Goal: Task Accomplishment & Management: Manage account settings

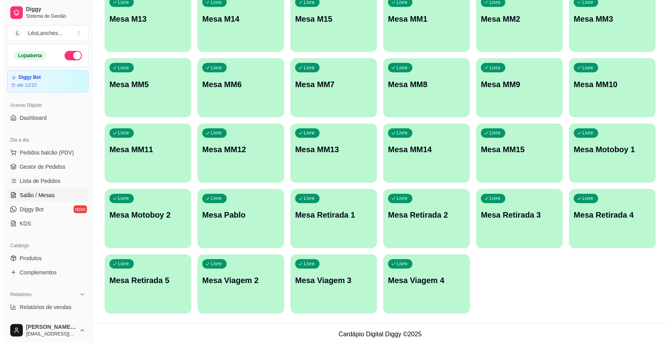
scroll to position [356, 0]
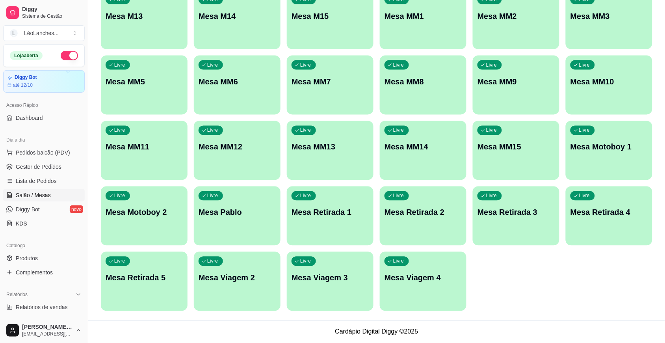
click at [231, 295] on div "Livre Mesa Viagem 2" at bounding box center [237, 277] width 87 height 50
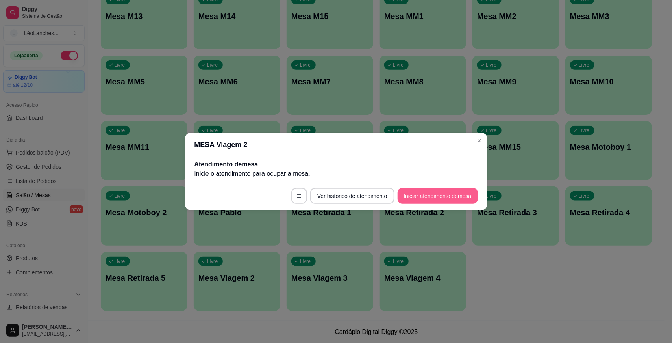
click at [416, 202] on button "Iniciar atendimento de mesa" at bounding box center [438, 196] width 80 height 16
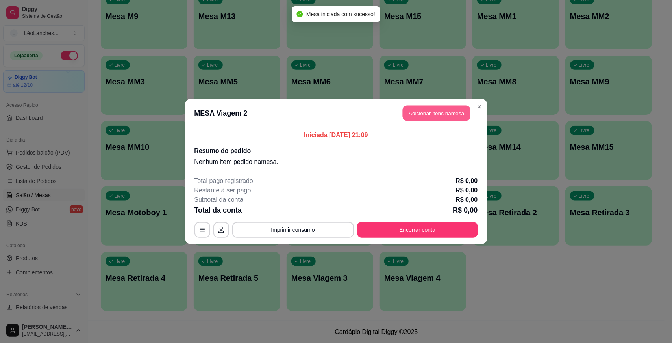
click at [431, 107] on button "Adicionar itens na mesa" at bounding box center [437, 113] width 68 height 15
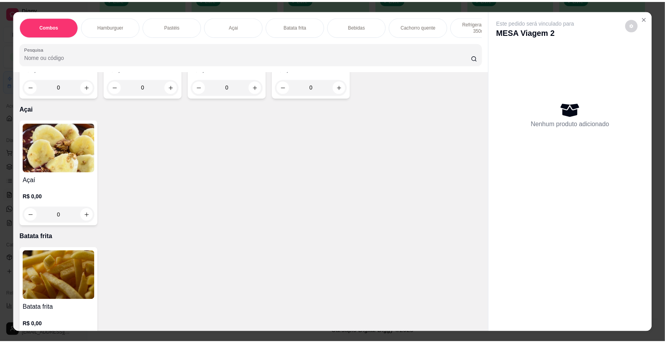
scroll to position [501, 0]
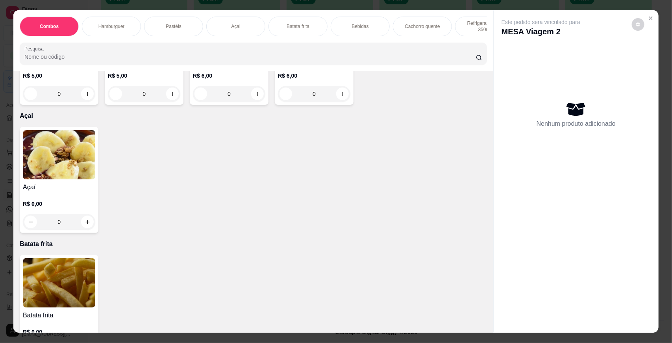
click at [28, 152] on img at bounding box center [59, 154] width 72 height 49
click at [651, 17] on button "Close" at bounding box center [651, 18] width 13 height 13
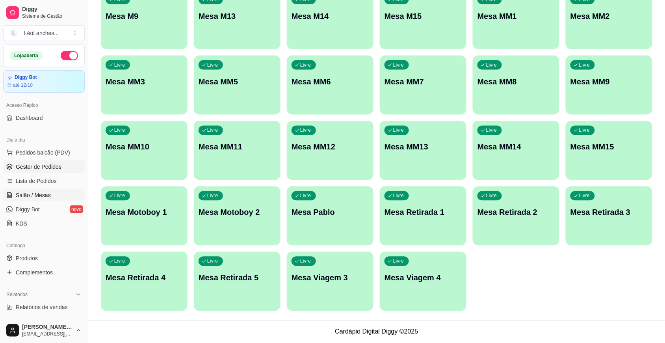
click at [46, 167] on span "Gestor de Pedidos" at bounding box center [39, 167] width 46 height 8
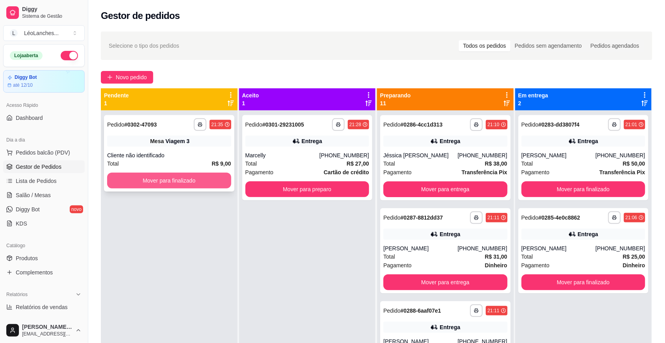
click at [159, 178] on button "Mover para finalizado" at bounding box center [169, 181] width 124 height 16
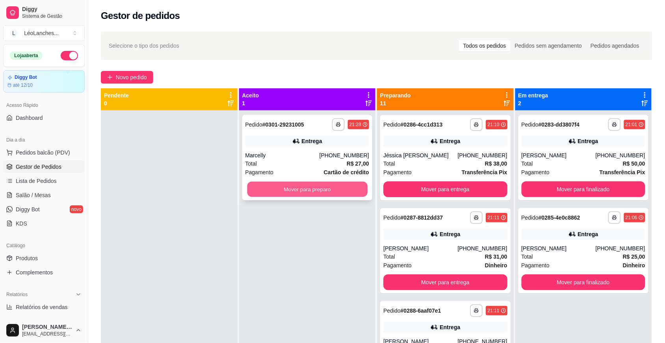
click at [308, 192] on button "Mover para preparo" at bounding box center [307, 189] width 120 height 15
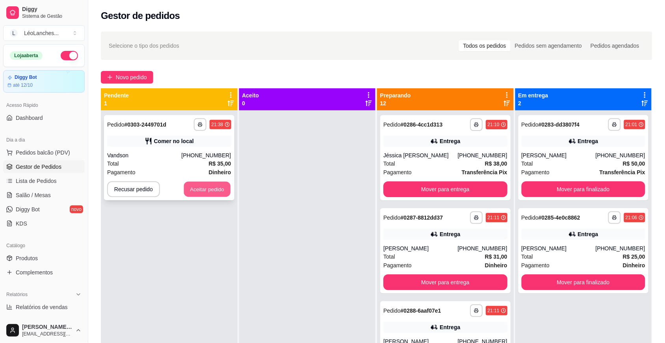
click at [212, 184] on button "Aceitar pedido" at bounding box center [207, 189] width 46 height 15
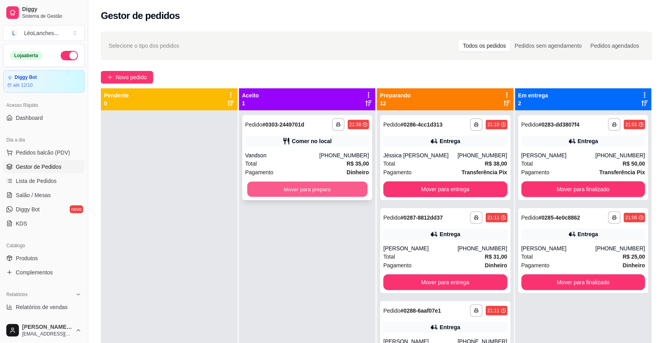
click at [296, 187] on button "Mover para preparo" at bounding box center [307, 189] width 120 height 15
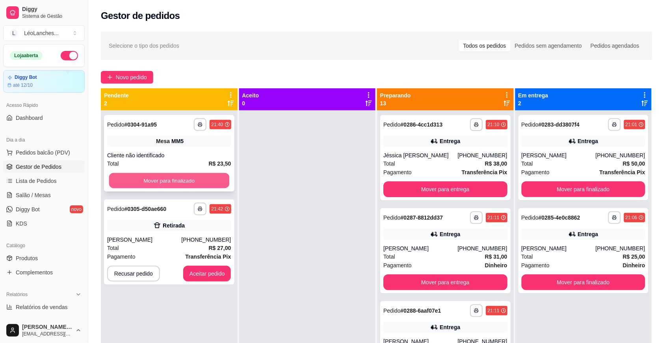
click at [176, 180] on button "Mover para finalizado" at bounding box center [169, 180] width 120 height 15
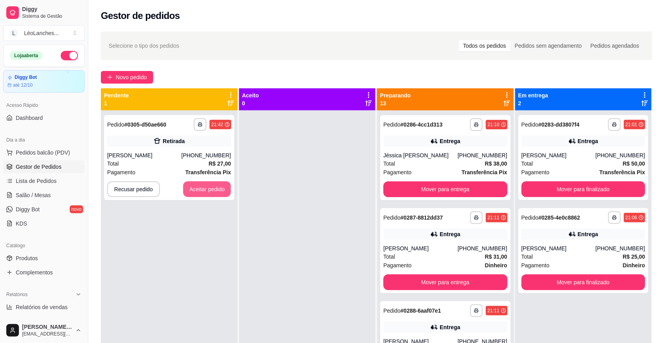
click at [206, 187] on button "Aceitar pedido" at bounding box center [207, 189] width 48 height 16
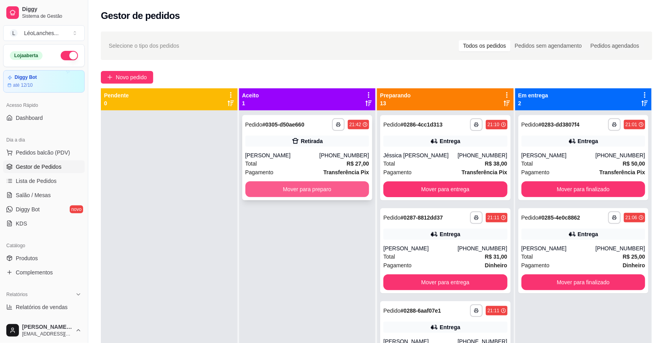
click at [270, 187] on button "Mover para preparo" at bounding box center [307, 189] width 124 height 16
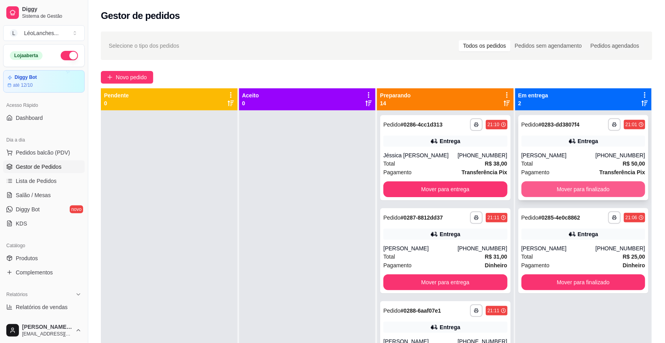
click at [570, 186] on button "Mover para finalizado" at bounding box center [583, 189] width 124 height 16
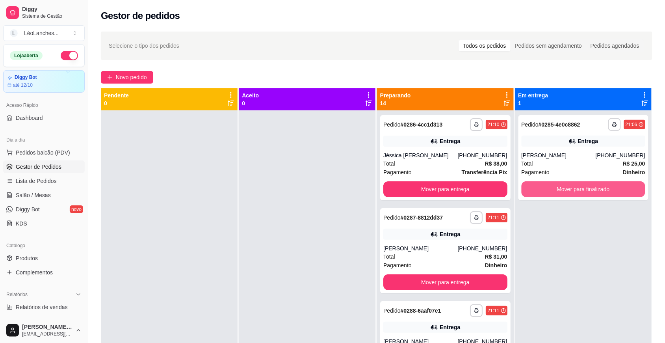
click at [570, 186] on button "Mover para finalizado" at bounding box center [583, 189] width 124 height 16
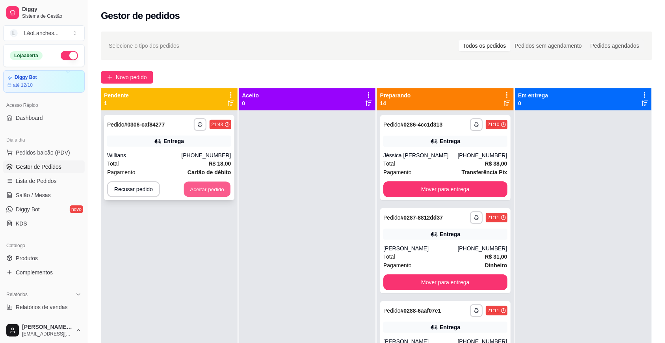
click at [210, 184] on button "Aceitar pedido" at bounding box center [207, 189] width 46 height 15
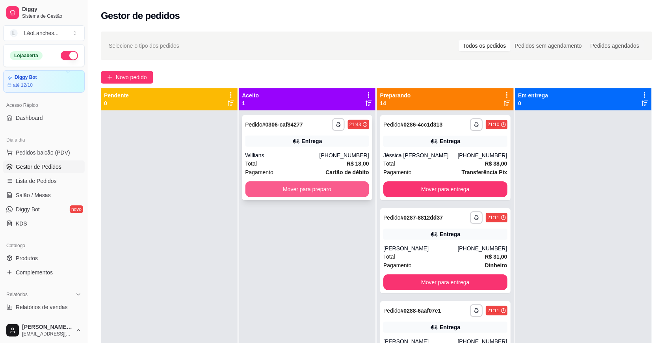
click at [249, 184] on button "Mover para preparo" at bounding box center [307, 189] width 124 height 16
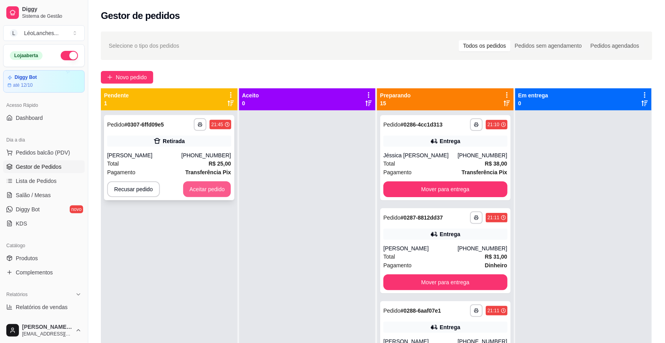
click at [200, 189] on button "Aceitar pedido" at bounding box center [207, 189] width 48 height 16
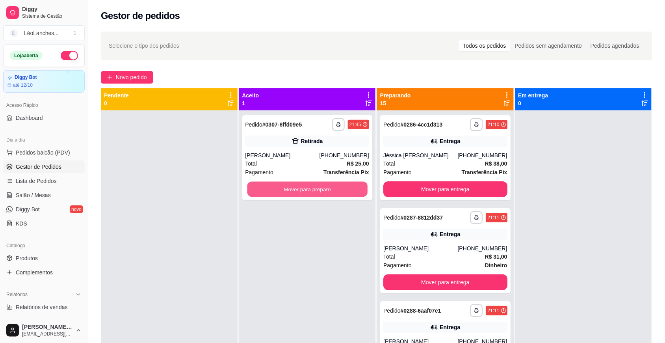
click at [341, 186] on button "Mover para preparo" at bounding box center [307, 189] width 120 height 15
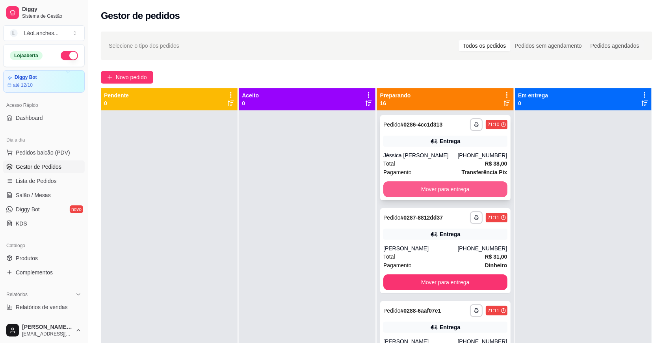
click at [442, 192] on button "Mover para entrega" at bounding box center [445, 189] width 124 height 16
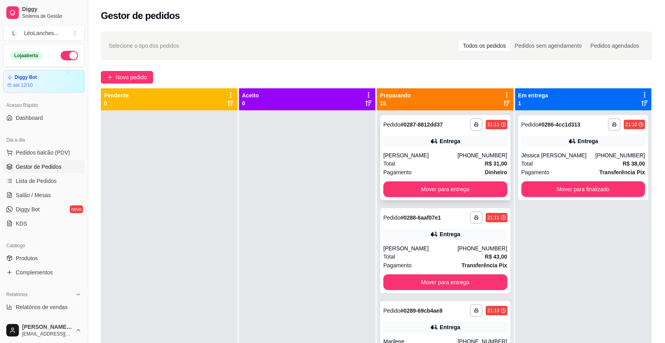
click at [429, 166] on div "Total R$ 31,00" at bounding box center [445, 163] width 124 height 9
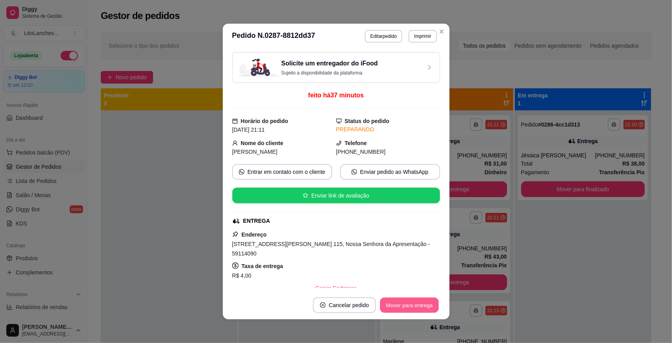
click at [414, 302] on button "Mover para entrega" at bounding box center [409, 304] width 59 height 15
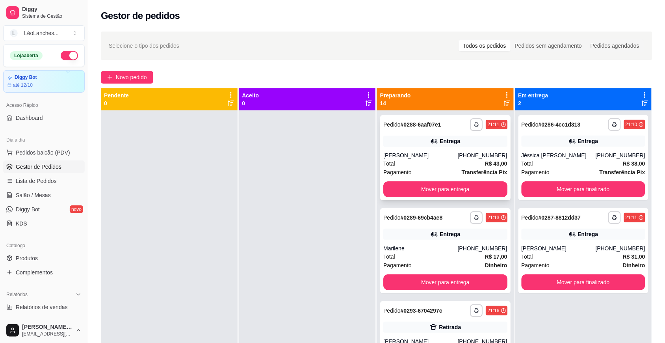
click at [426, 171] on div "Pagamento Transferência Pix" at bounding box center [445, 172] width 124 height 9
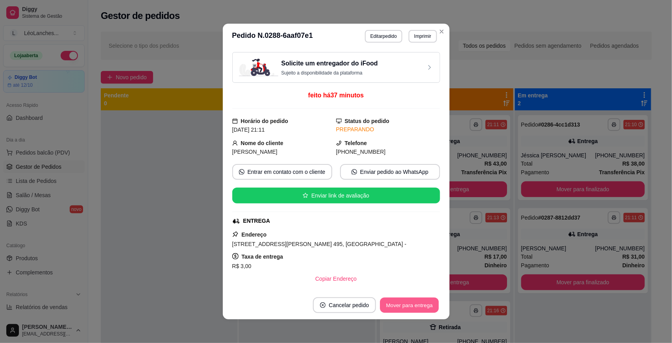
click at [420, 300] on button "Mover para entrega" at bounding box center [409, 304] width 59 height 15
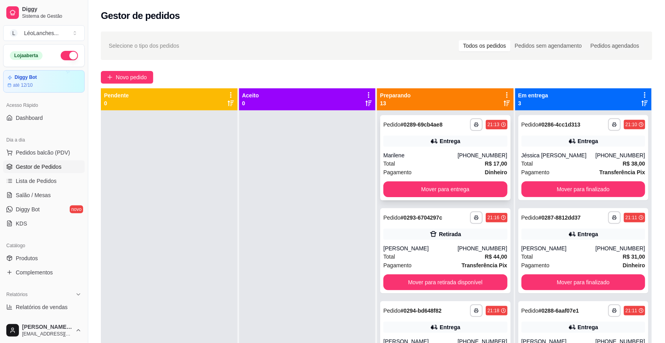
click at [426, 160] on div "Total R$ 17,00" at bounding box center [445, 163] width 124 height 9
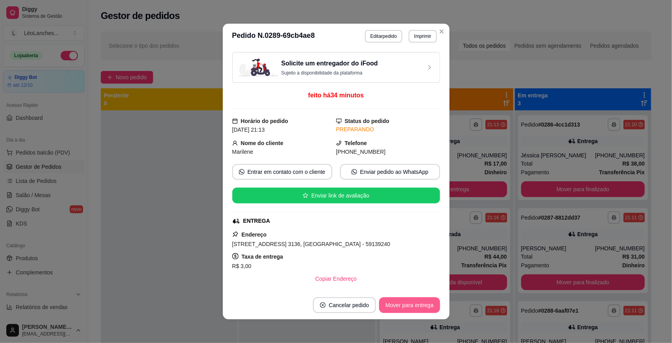
click at [412, 306] on button "Mover para entrega" at bounding box center [409, 305] width 61 height 16
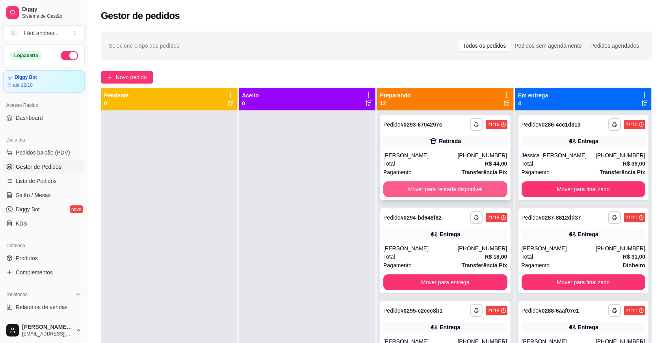
click at [436, 186] on button "Mover para retirada disponível" at bounding box center [445, 189] width 124 height 16
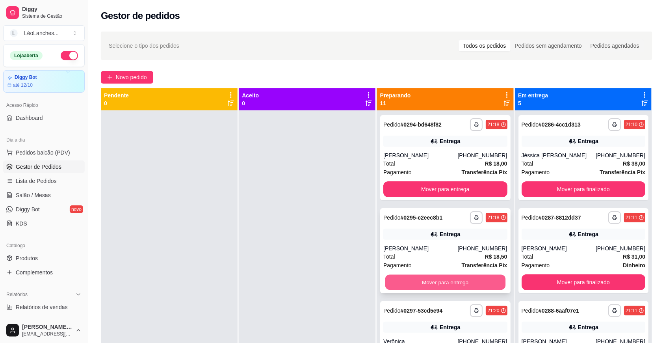
click at [416, 281] on button "Mover para entrega" at bounding box center [445, 282] width 120 height 15
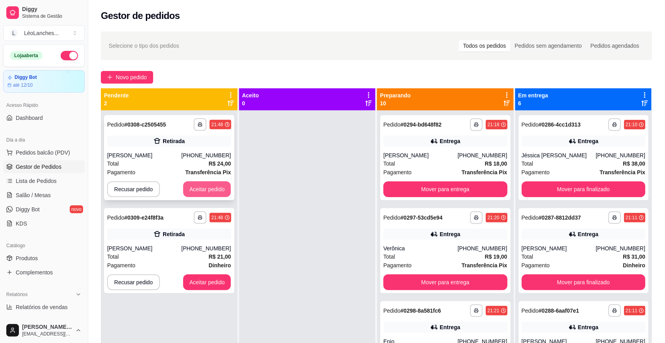
click at [196, 188] on button "Aceitar pedido" at bounding box center [207, 189] width 48 height 16
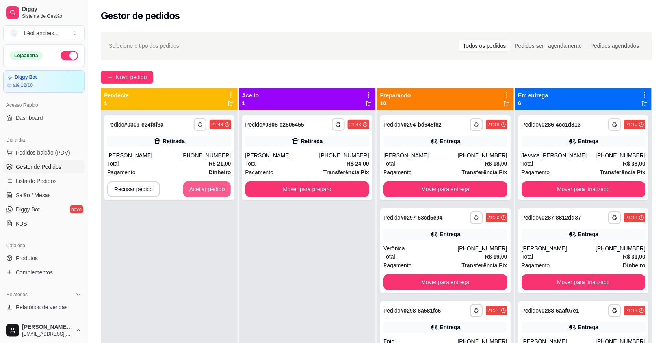
click at [196, 188] on button "Aceitar pedido" at bounding box center [207, 189] width 48 height 16
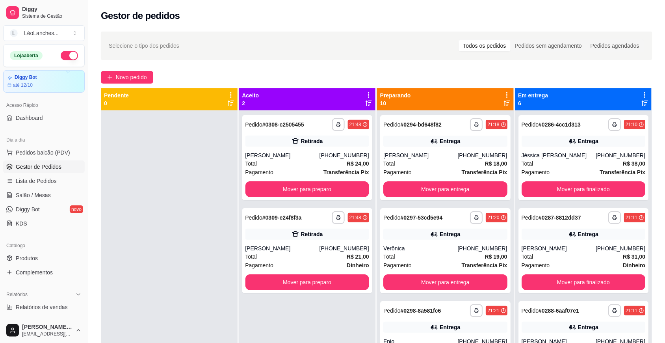
click at [239, 164] on div "**********" at bounding box center [307, 281] width 137 height 343
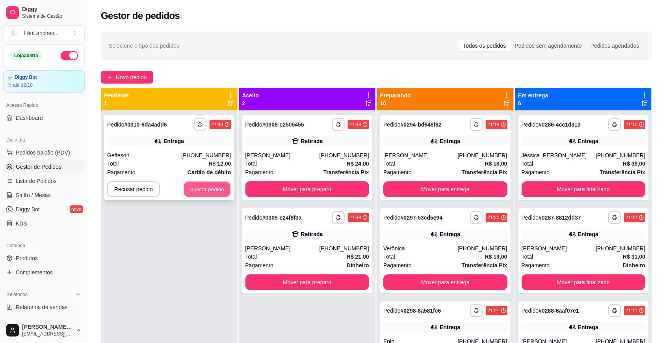
click at [207, 187] on button "Aceitar pedido" at bounding box center [207, 189] width 46 height 15
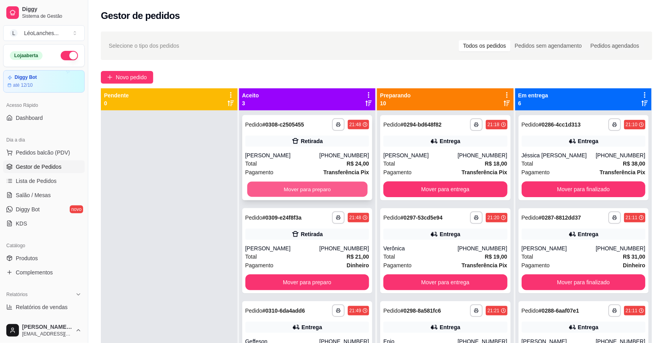
click at [276, 184] on button "Mover para preparo" at bounding box center [307, 189] width 120 height 15
click at [276, 274] on button "Mover para preparo" at bounding box center [307, 282] width 124 height 16
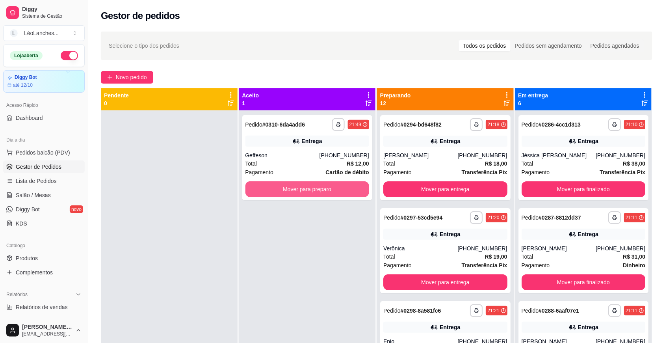
click at [276, 184] on button "Mover para preparo" at bounding box center [307, 189] width 124 height 16
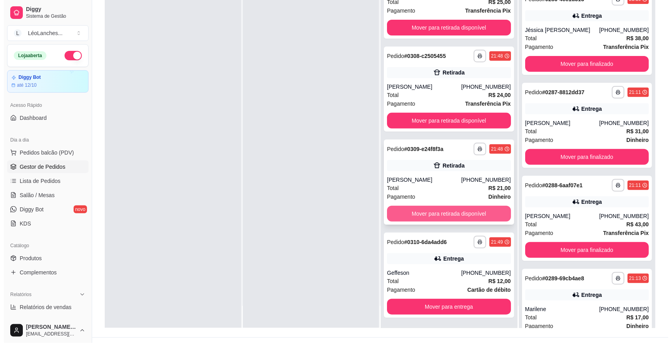
scroll to position [120, 0]
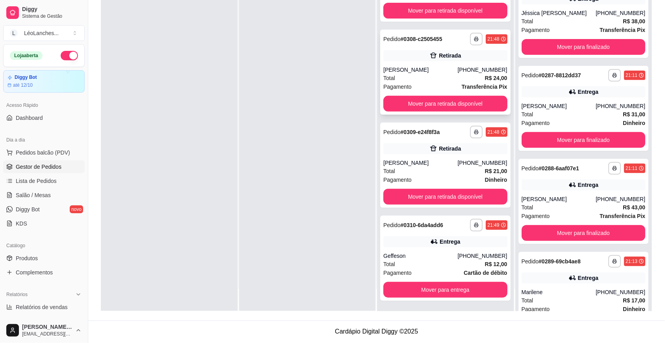
click at [460, 78] on div "Total R$ 24,00" at bounding box center [445, 78] width 124 height 9
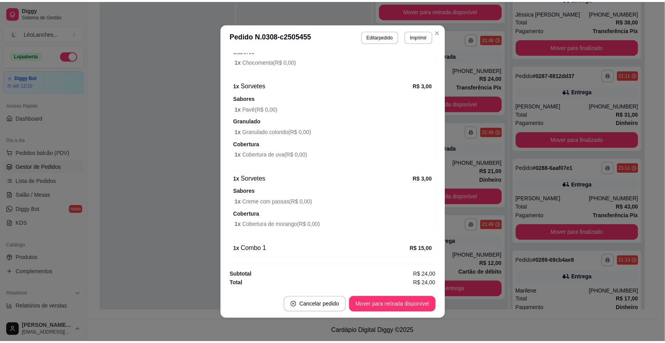
scroll to position [1, 0]
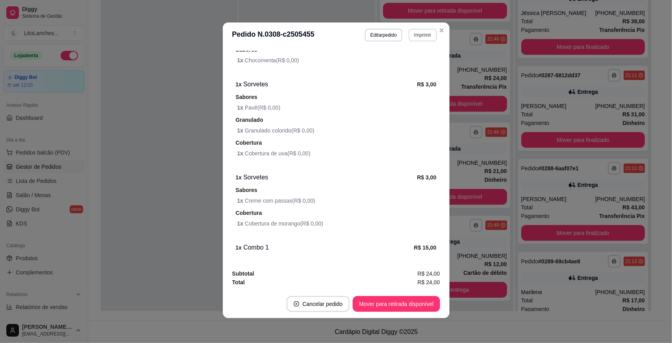
click at [414, 35] on button "Imprimir" at bounding box center [423, 35] width 28 height 13
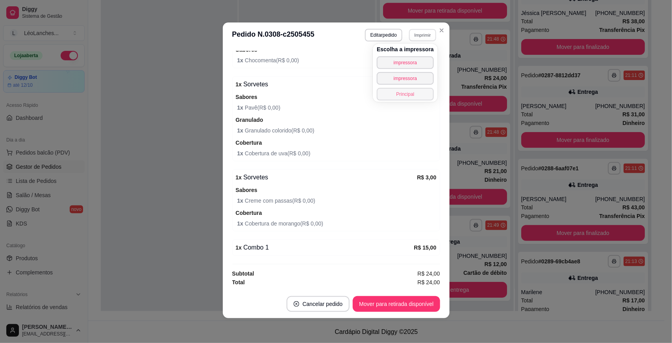
click at [419, 91] on button "Principal" at bounding box center [405, 94] width 57 height 13
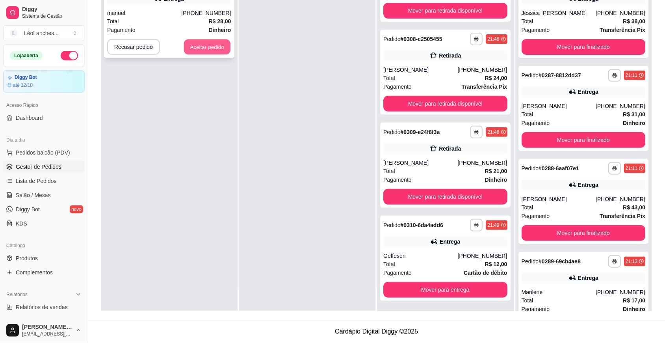
click at [207, 44] on button "Aceitar pedido" at bounding box center [207, 46] width 46 height 15
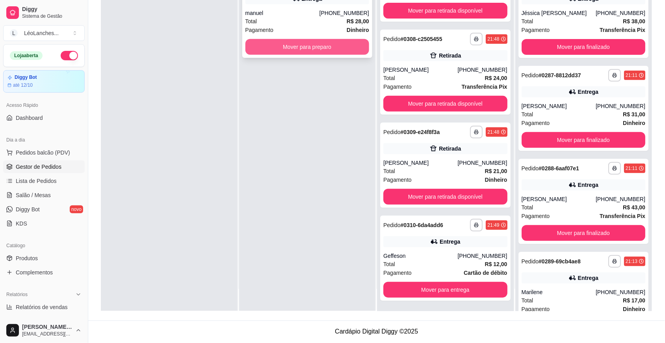
click at [331, 44] on button "Mover para preparo" at bounding box center [307, 47] width 124 height 16
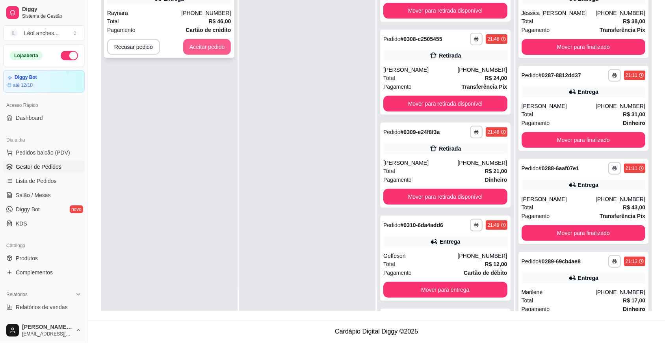
click at [203, 48] on button "Aceitar pedido" at bounding box center [207, 47] width 48 height 16
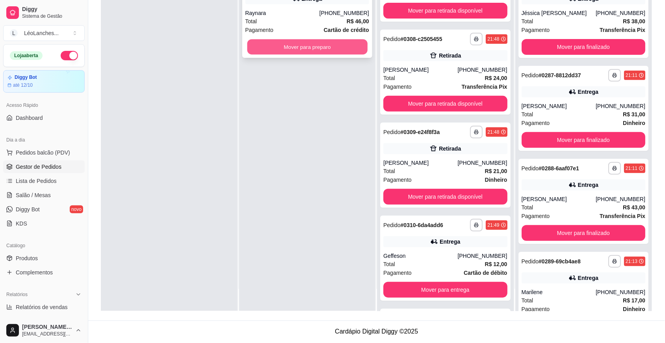
click at [333, 46] on button "Mover para preparo" at bounding box center [307, 46] width 120 height 15
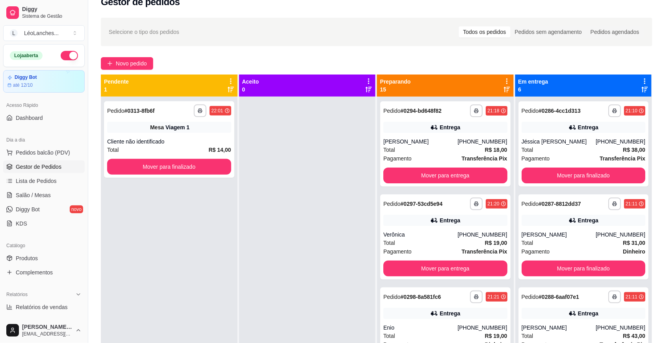
scroll to position [0, 0]
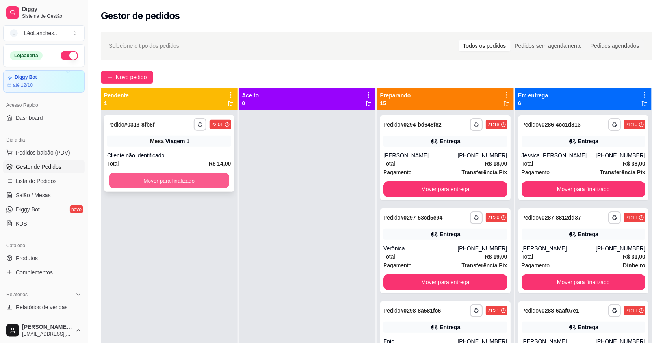
click at [174, 183] on button "Mover para finalizado" at bounding box center [169, 180] width 120 height 15
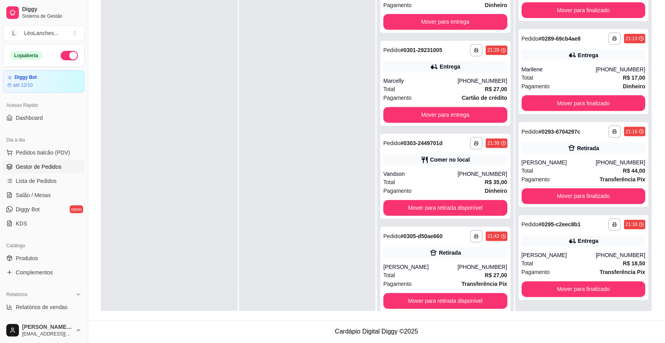
scroll to position [343, 0]
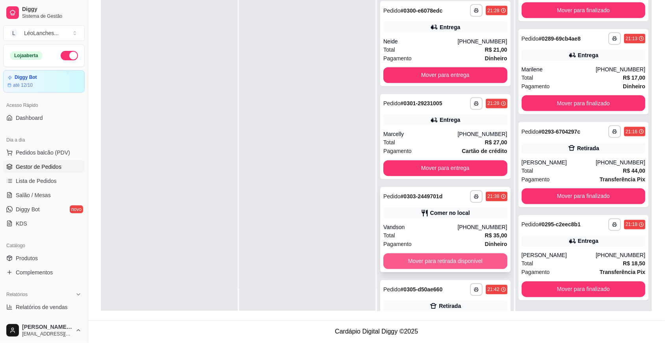
click at [486, 256] on button "Mover para retirada disponível" at bounding box center [445, 261] width 124 height 16
click at [436, 259] on button "Mover para retirada disponível" at bounding box center [445, 261] width 124 height 16
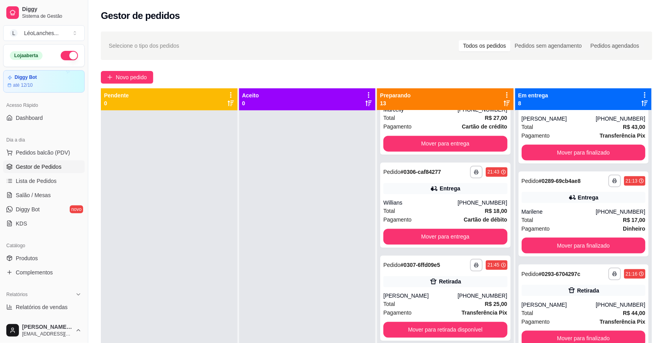
scroll to position [514, 0]
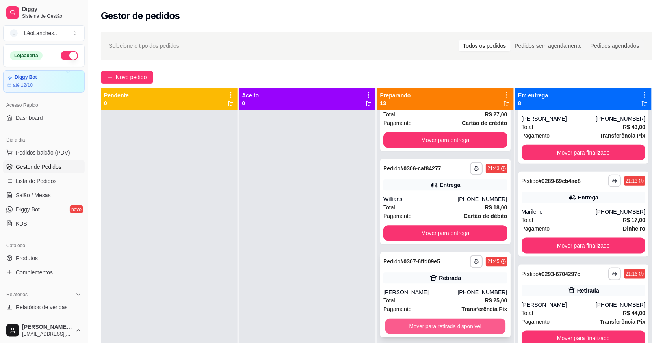
click at [447, 328] on button "Mover para retirada disponível" at bounding box center [445, 325] width 120 height 15
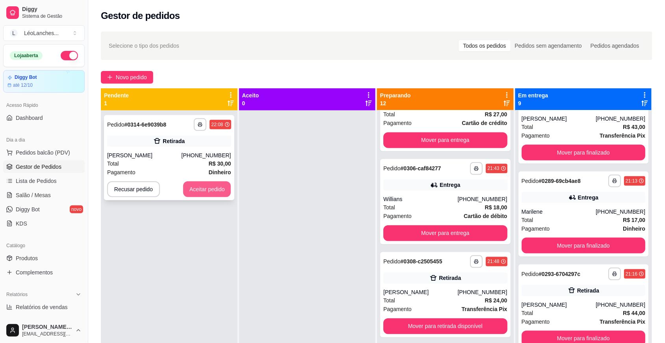
click at [219, 188] on button "Aceitar pedido" at bounding box center [207, 189] width 48 height 16
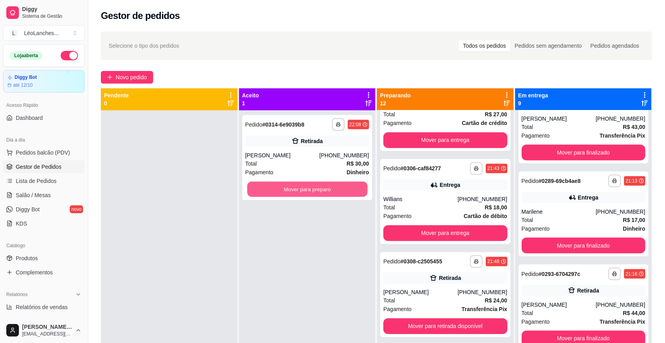
click at [304, 186] on button "Mover para preparo" at bounding box center [307, 189] width 120 height 15
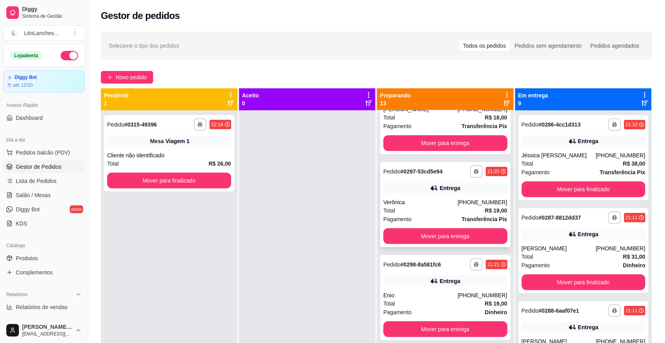
scroll to position [0, 0]
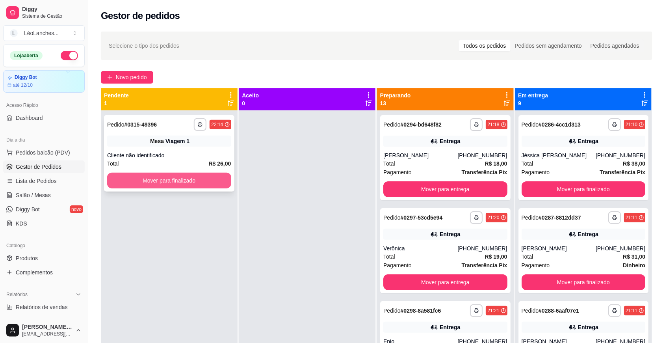
click at [215, 184] on button "Mover para finalizado" at bounding box center [169, 181] width 124 height 16
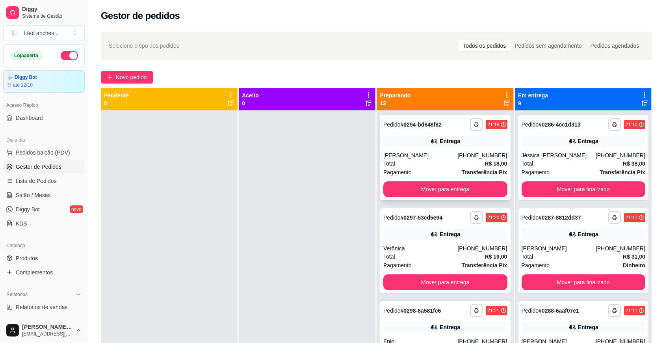
click at [440, 163] on div "Total R$ 18,00" at bounding box center [445, 163] width 124 height 9
click at [414, 154] on div "[PERSON_NAME]" at bounding box center [420, 155] width 74 height 8
click at [415, 256] on div "Total R$ 19,00" at bounding box center [445, 256] width 124 height 9
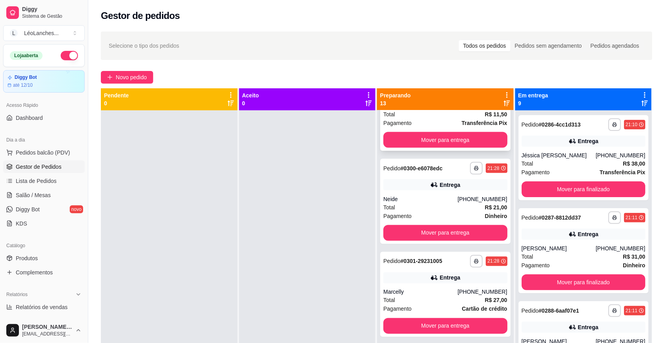
scroll to position [656, 0]
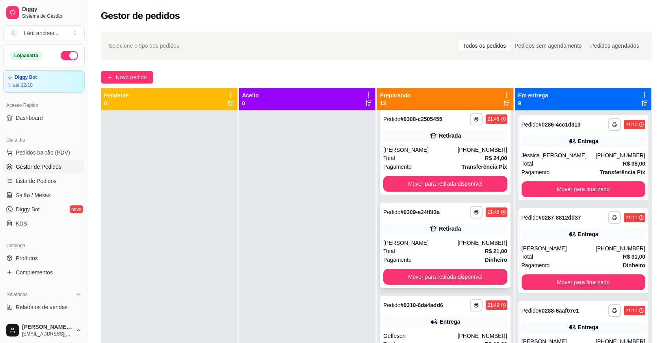
click at [431, 249] on div "Total R$ 21,00" at bounding box center [445, 251] width 124 height 9
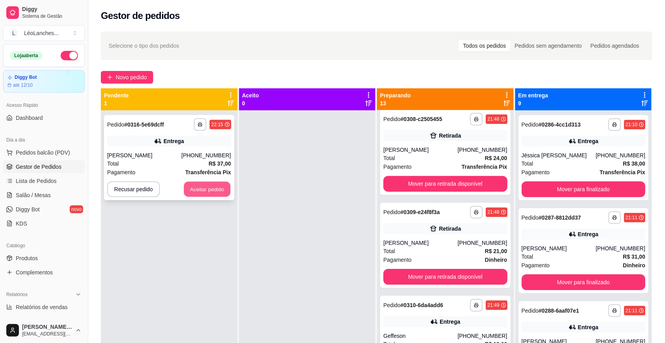
click at [224, 186] on button "Aceitar pedido" at bounding box center [207, 189] width 46 height 15
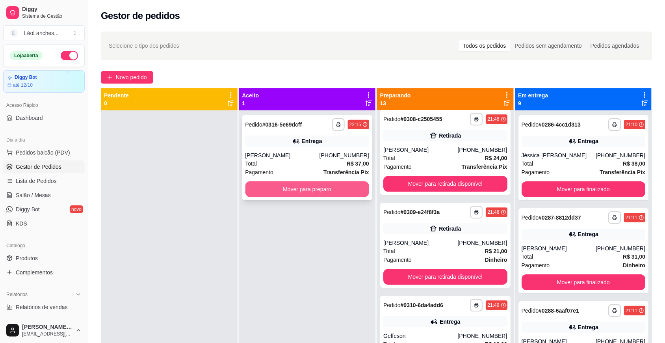
click at [296, 189] on button "Mover para preparo" at bounding box center [307, 189] width 124 height 16
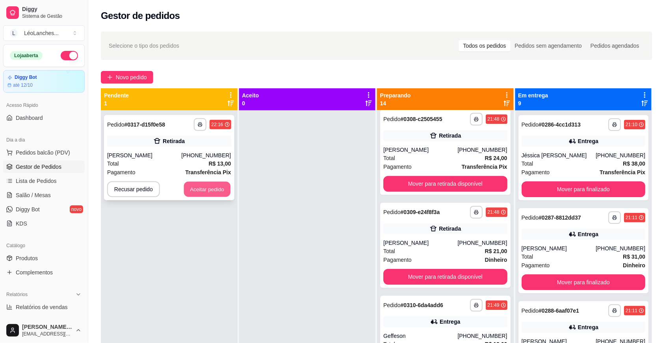
click at [219, 188] on button "Aceitar pedido" at bounding box center [207, 189] width 46 height 15
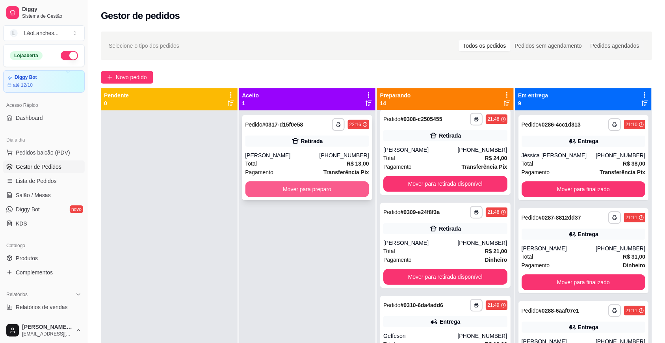
click at [314, 185] on button "Mover para preparo" at bounding box center [307, 189] width 124 height 16
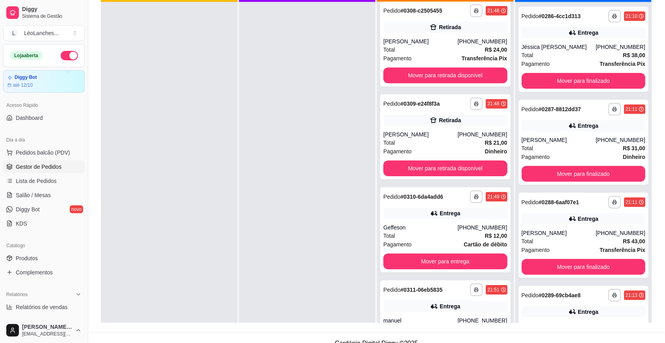
scroll to position [112, 0]
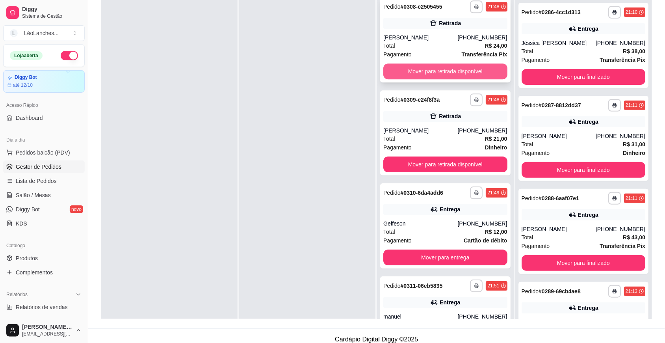
click at [454, 71] on button "Mover para retirada disponível" at bounding box center [445, 71] width 124 height 16
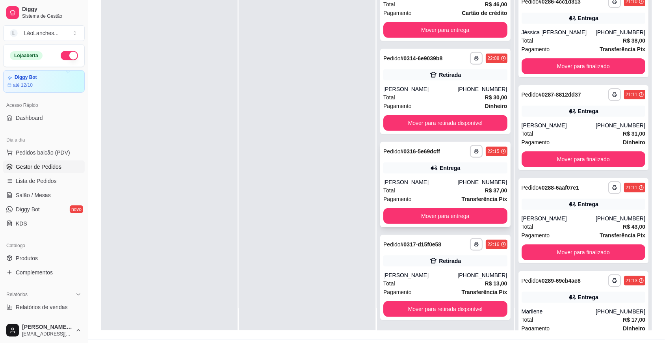
scroll to position [120, 0]
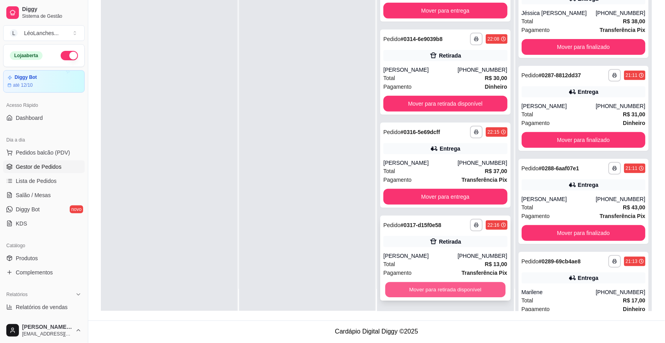
click at [451, 291] on button "Mover para retirada disponível" at bounding box center [445, 289] width 120 height 15
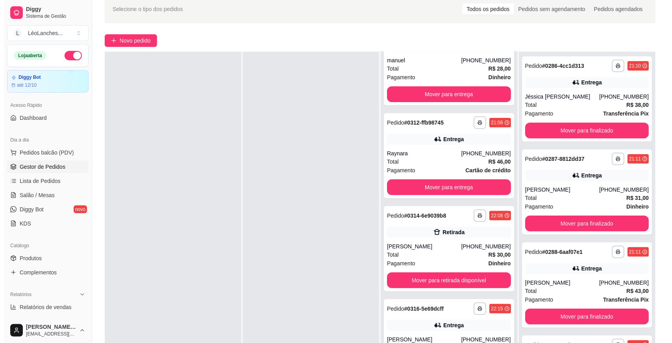
scroll to position [0, 0]
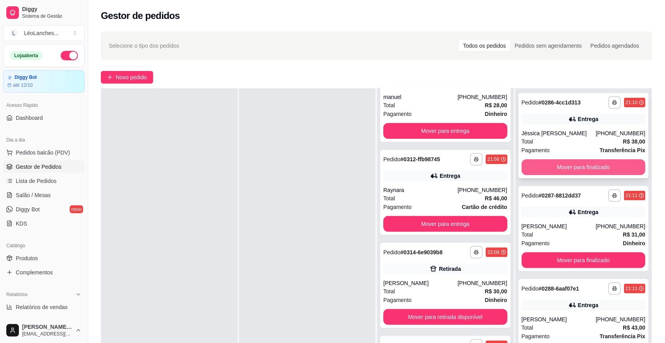
click at [568, 163] on button "Mover para finalizado" at bounding box center [583, 167] width 124 height 16
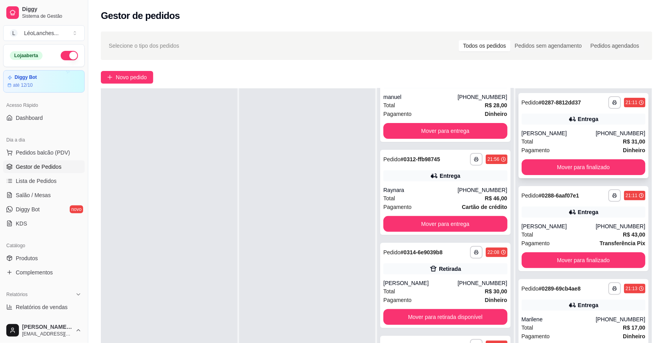
click at [571, 130] on div "[PERSON_NAME]" at bounding box center [558, 133] width 74 height 8
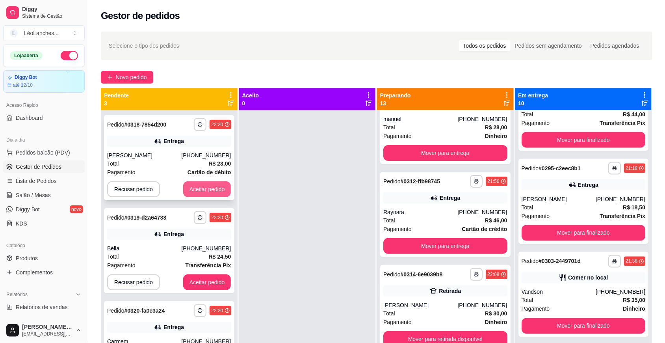
click at [197, 194] on button "Aceitar pedido" at bounding box center [207, 189] width 48 height 16
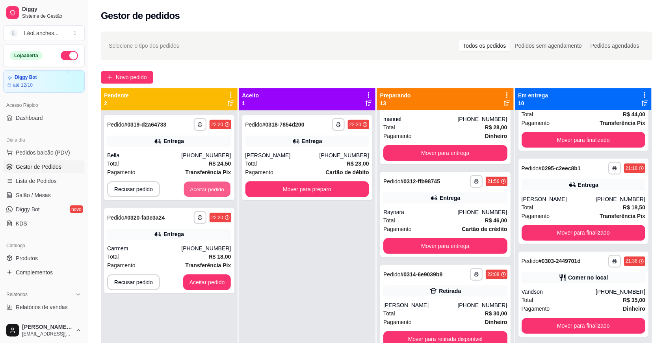
click at [197, 190] on button "Aceitar pedido" at bounding box center [207, 189] width 46 height 15
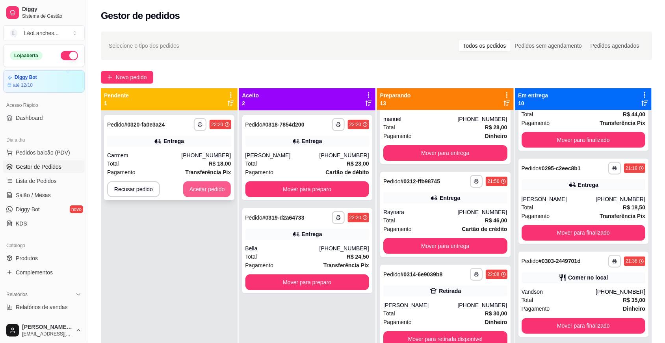
click at [213, 193] on button "Aceitar pedido" at bounding box center [207, 189] width 48 height 16
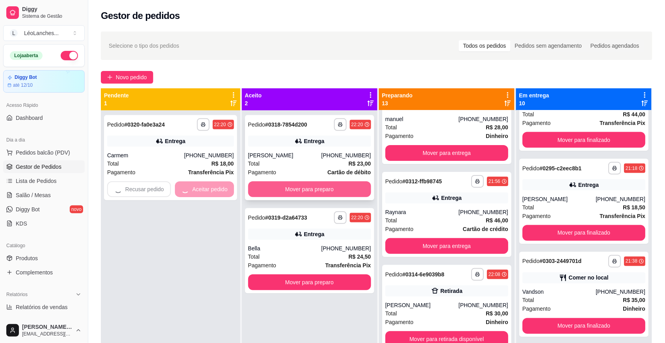
click at [269, 182] on button "Mover para preparo" at bounding box center [309, 189] width 123 height 16
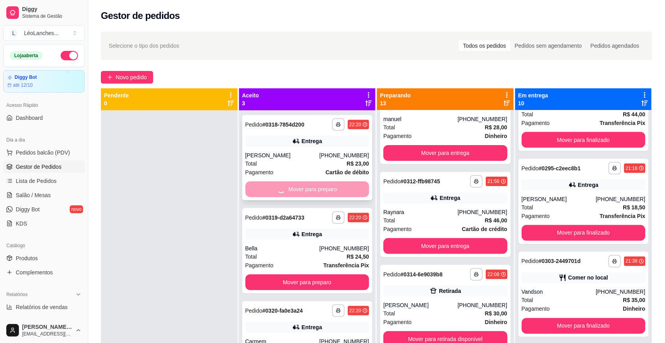
click at [269, 182] on div "Mover para preparo" at bounding box center [307, 189] width 124 height 16
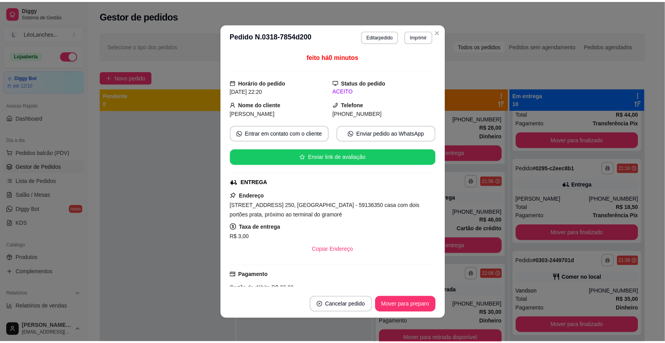
scroll to position [966, 0]
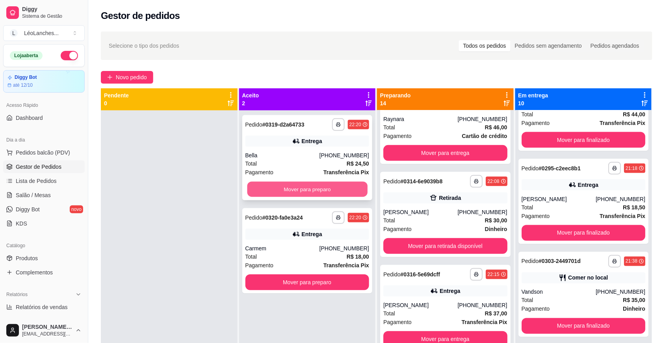
click at [267, 182] on button "Mover para preparo" at bounding box center [307, 189] width 120 height 15
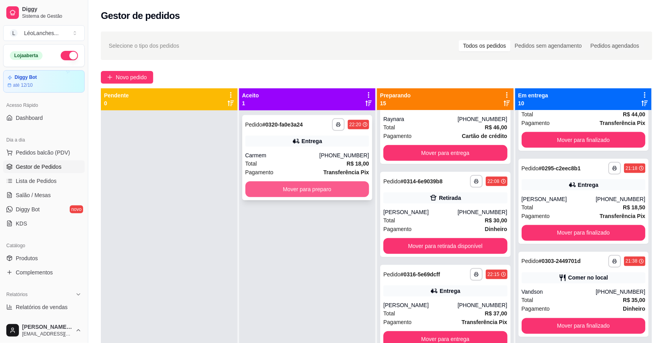
click at [275, 182] on button "Mover para preparo" at bounding box center [307, 189] width 124 height 16
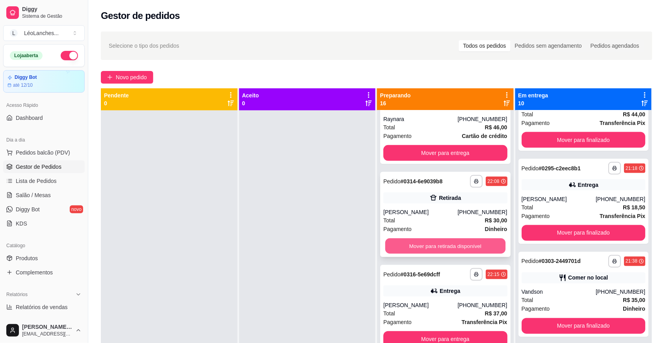
click at [476, 243] on button "Mover para retirada disponível" at bounding box center [445, 245] width 120 height 15
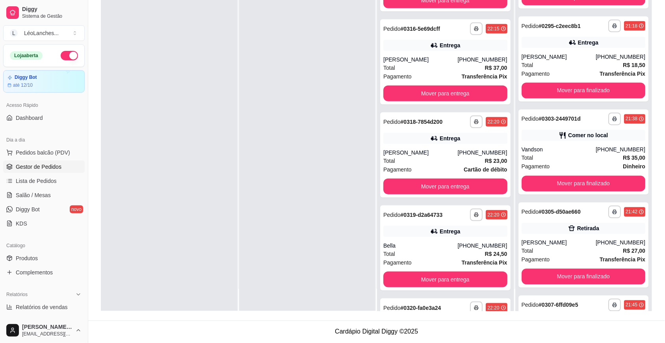
scroll to position [974, 0]
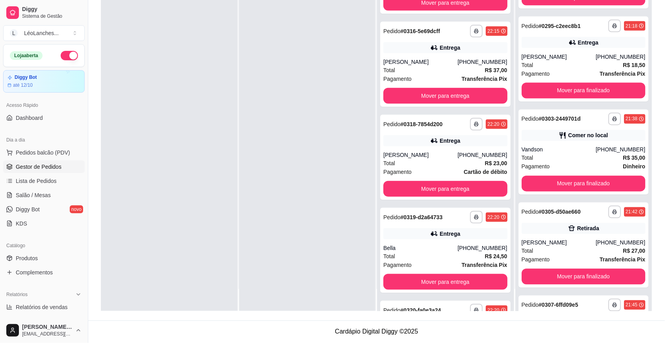
click at [358, 278] on div at bounding box center [307, 139] width 137 height 343
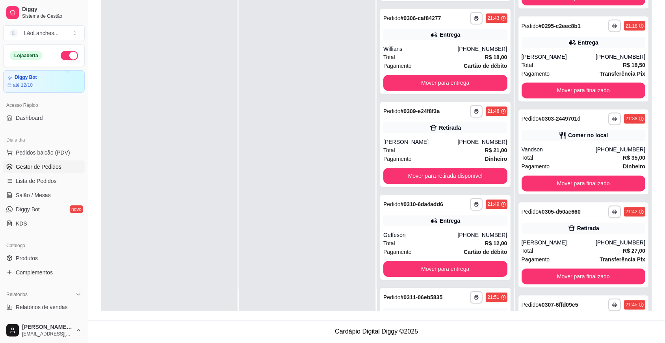
scroll to position [488, 0]
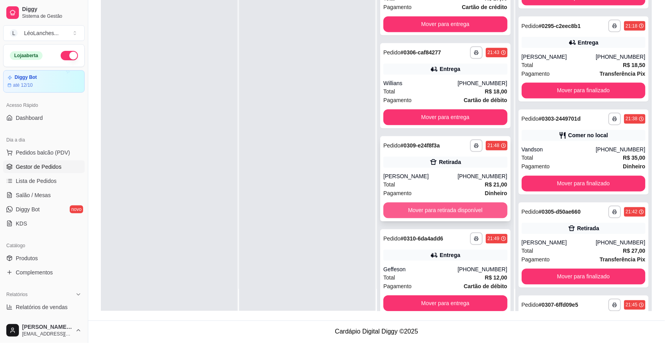
click at [457, 210] on button "Mover para retirada disponível" at bounding box center [445, 210] width 124 height 16
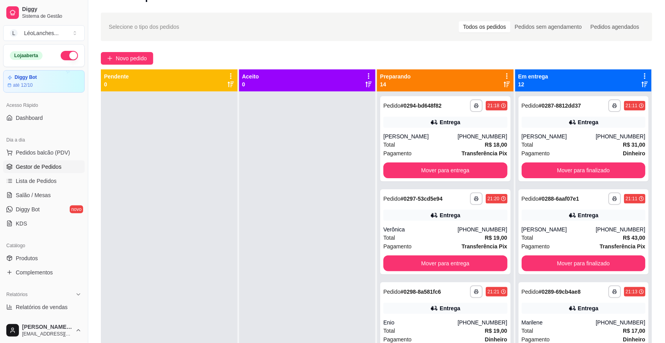
scroll to position [0, 0]
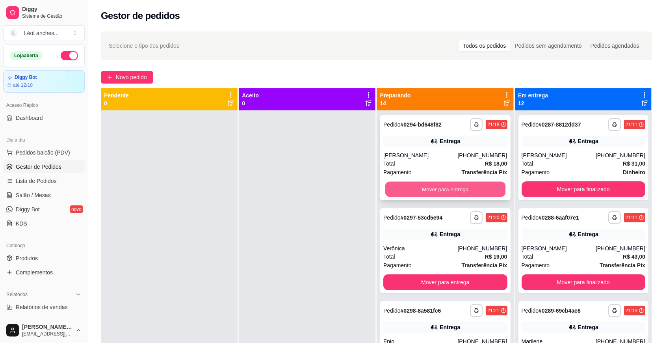
click at [466, 190] on button "Mover para entrega" at bounding box center [445, 189] width 120 height 15
click at [463, 189] on button "Mover para entrega" at bounding box center [445, 189] width 124 height 16
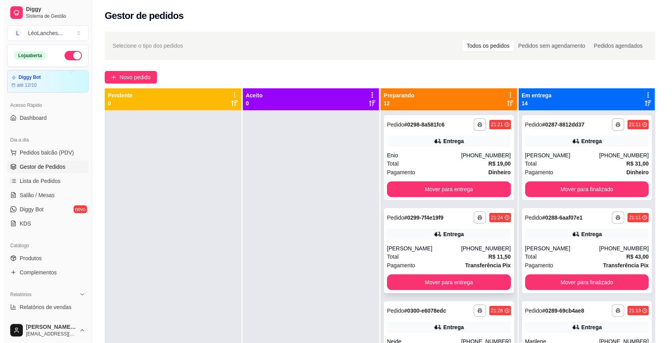
scroll to position [328, 0]
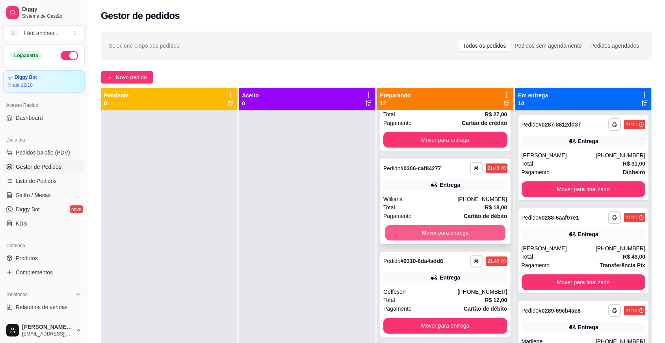
click at [458, 231] on button "Mover para entrega" at bounding box center [445, 232] width 120 height 15
click at [566, 165] on div "Total R$ 31,00" at bounding box center [583, 163] width 124 height 9
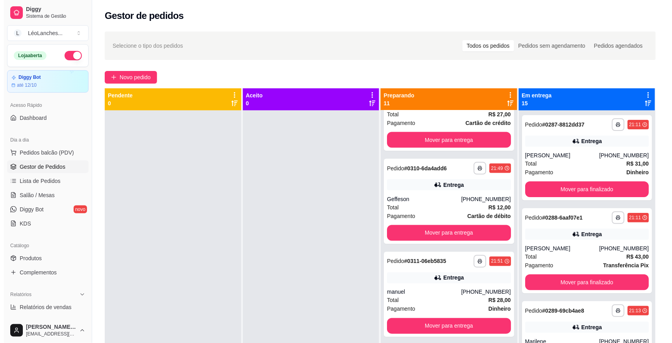
scroll to position [0, 0]
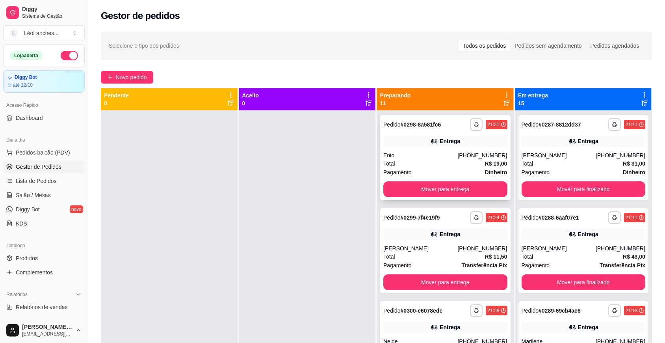
click at [421, 172] on div "Pagamento Dinheiro" at bounding box center [445, 172] width 124 height 9
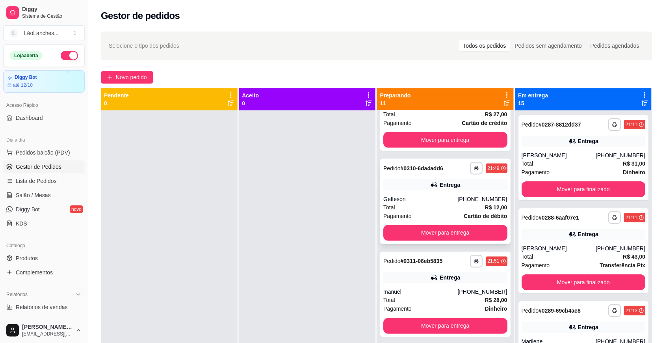
click at [418, 208] on div "Total R$ 12,00" at bounding box center [445, 207] width 124 height 9
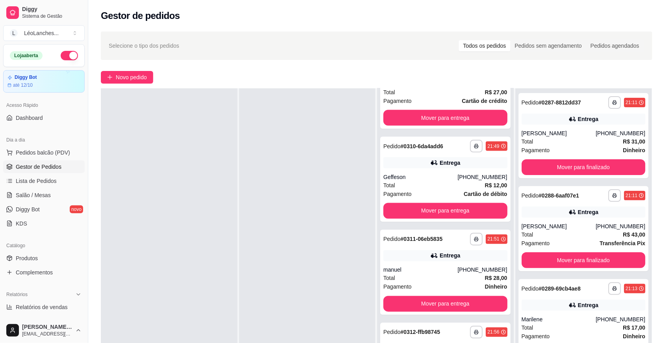
scroll to position [687, 0]
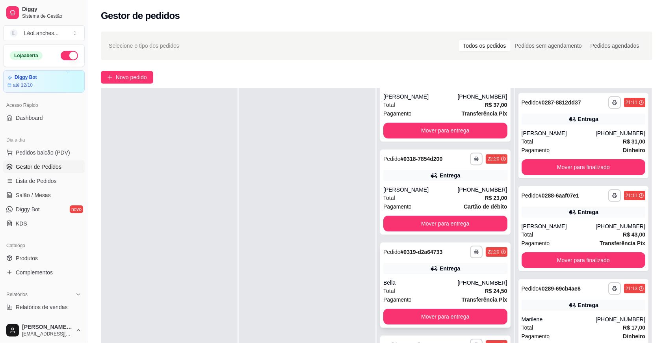
click at [434, 284] on div "Bella" at bounding box center [420, 282] width 74 height 8
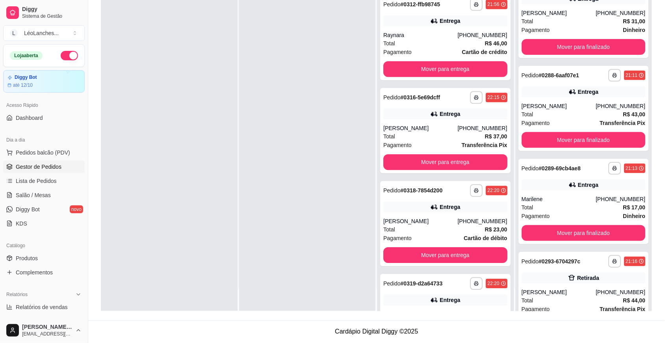
scroll to position [523, 0]
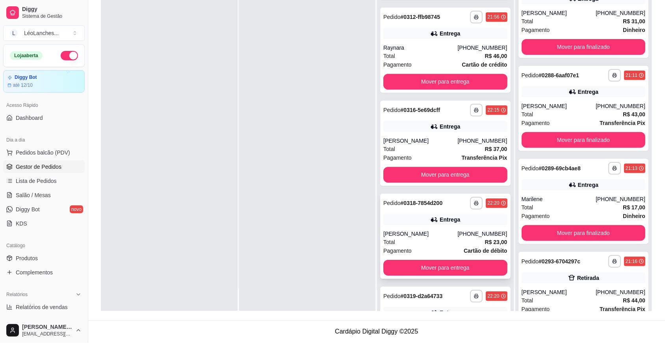
click at [425, 250] on div "Pagamento Cartão de débito" at bounding box center [445, 250] width 124 height 9
click at [448, 145] on div "Total R$ 37,00" at bounding box center [445, 149] width 124 height 9
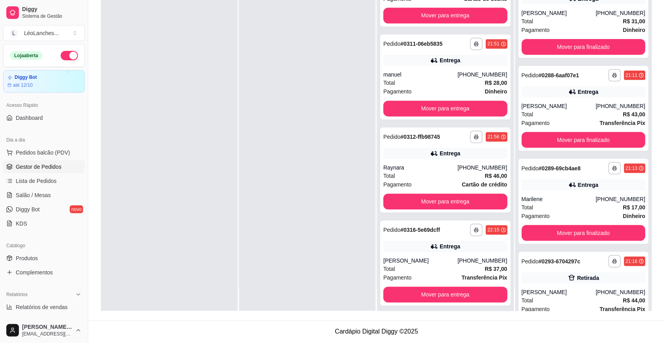
scroll to position [356, 0]
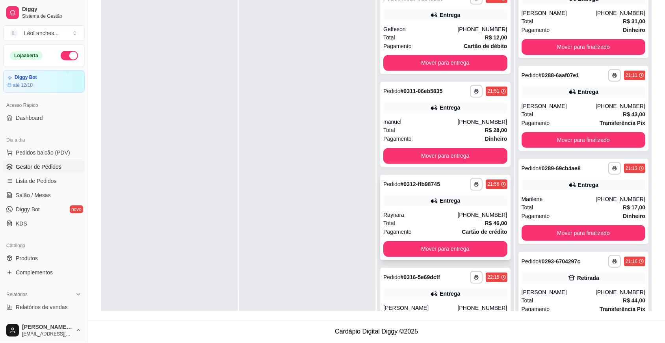
click at [425, 224] on div "Total R$ 46,00" at bounding box center [445, 223] width 124 height 9
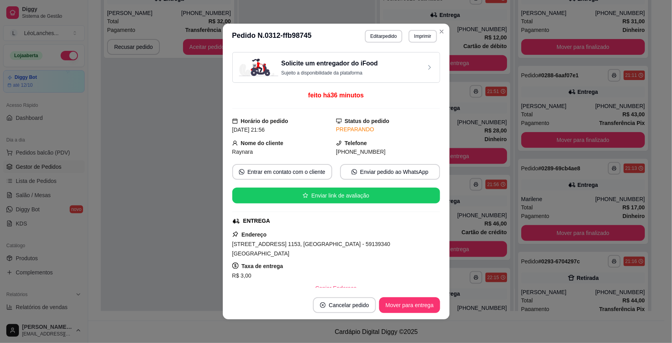
click at [405, 298] on button "Mover para entrega" at bounding box center [409, 305] width 61 height 16
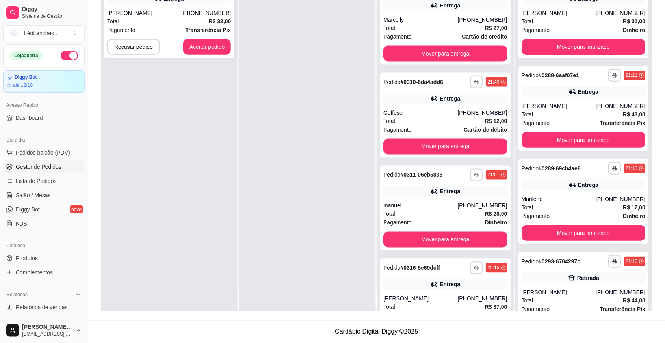
scroll to position [263, 0]
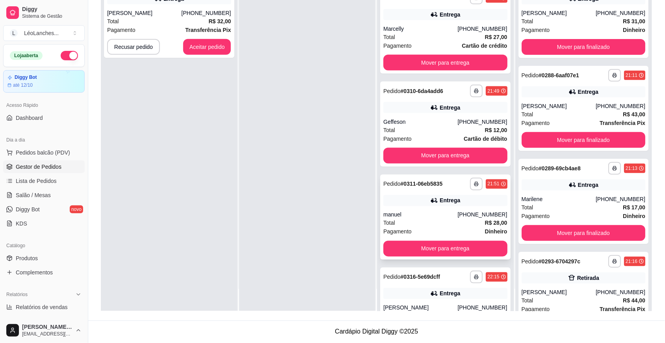
click at [434, 217] on div "manuel" at bounding box center [420, 215] width 74 height 8
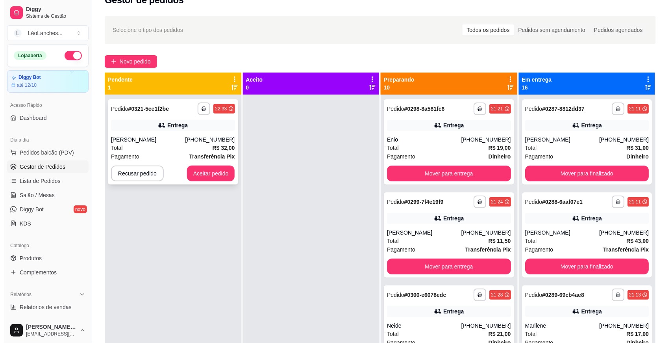
scroll to position [0, 0]
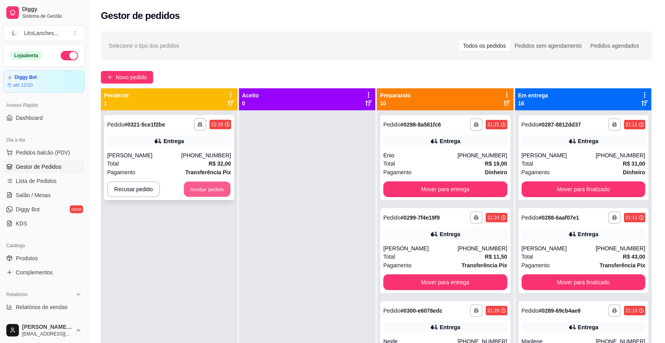
click at [205, 190] on button "Aceitar pedido" at bounding box center [207, 189] width 46 height 15
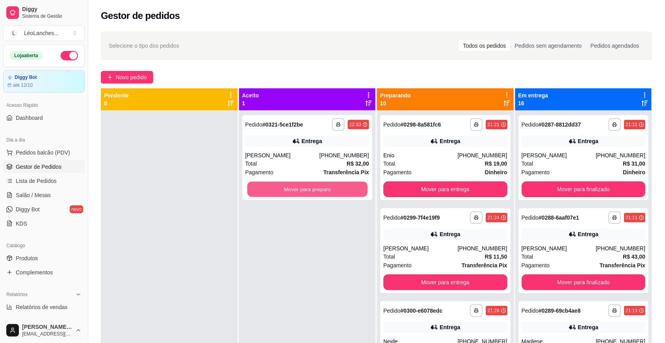
click at [362, 193] on button "Mover para preparo" at bounding box center [307, 189] width 120 height 15
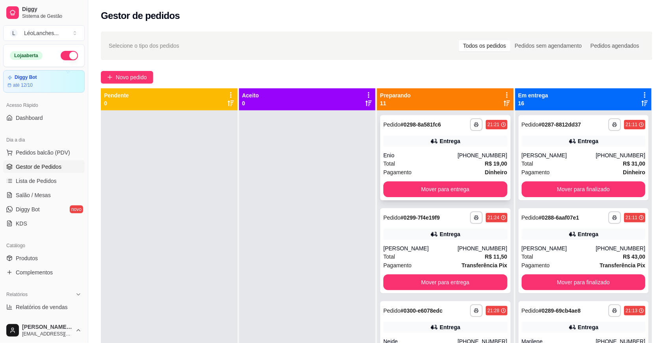
click at [444, 165] on div "Total R$ 19,00" at bounding box center [445, 163] width 124 height 9
click at [419, 168] on div "Pagamento Dinheiro" at bounding box center [445, 172] width 124 height 9
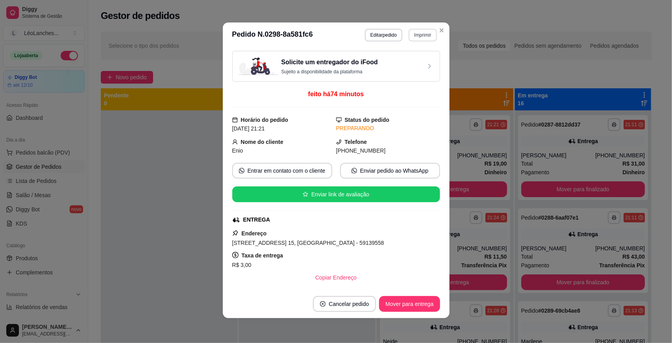
click at [423, 37] on button "Imprimir" at bounding box center [423, 35] width 28 height 13
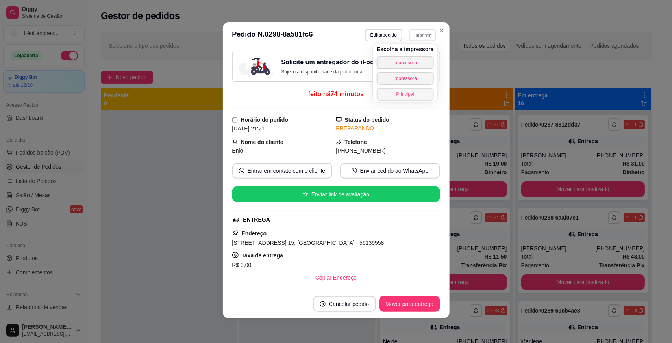
click at [423, 93] on button "Principal" at bounding box center [405, 94] width 57 height 13
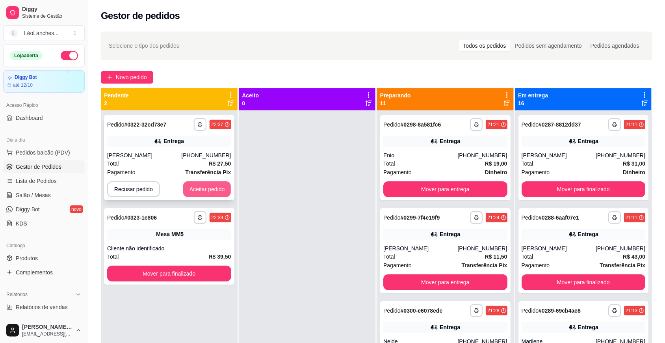
click at [207, 193] on button "Aceitar pedido" at bounding box center [207, 189] width 48 height 16
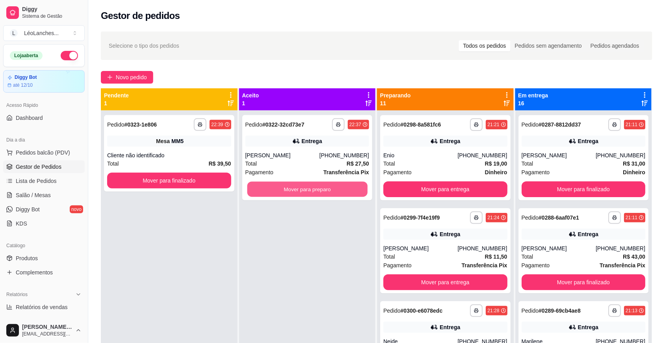
click at [288, 192] on button "Mover para preparo" at bounding box center [307, 189] width 120 height 15
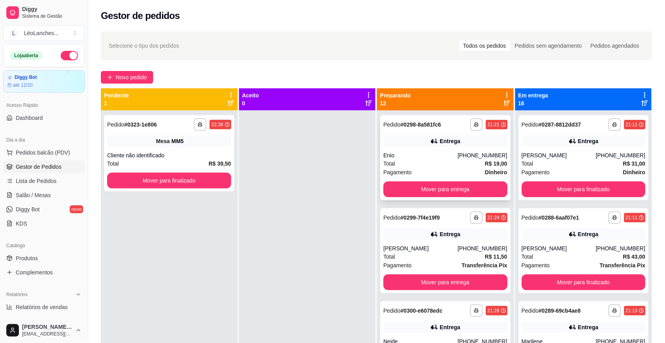
click at [450, 165] on div "Total R$ 19,00" at bounding box center [445, 163] width 124 height 9
click at [429, 248] on div "[PERSON_NAME]" at bounding box center [420, 248] width 74 height 8
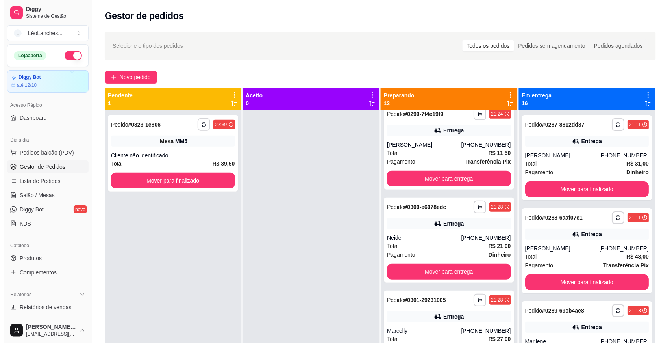
scroll to position [152, 0]
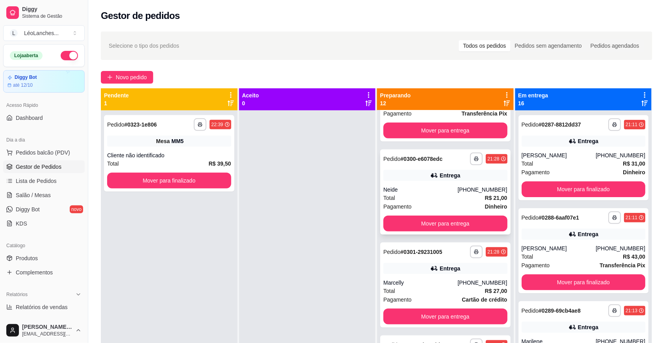
click at [434, 192] on div "Neide" at bounding box center [420, 190] width 74 height 8
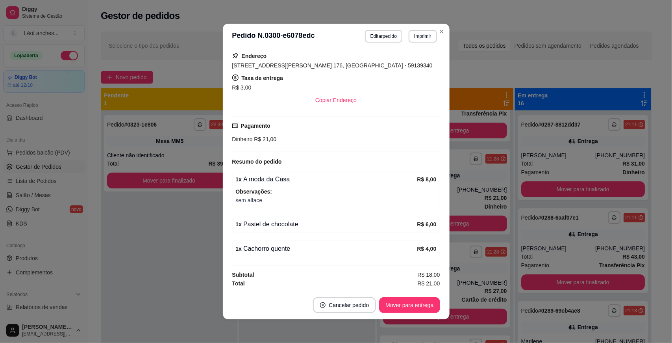
scroll to position [0, 0]
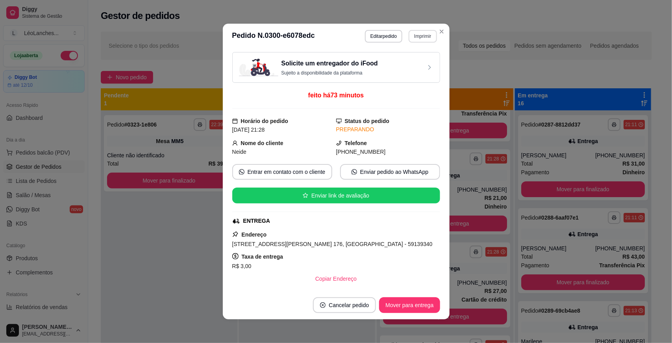
click at [419, 37] on button "Imprimir" at bounding box center [423, 36] width 28 height 13
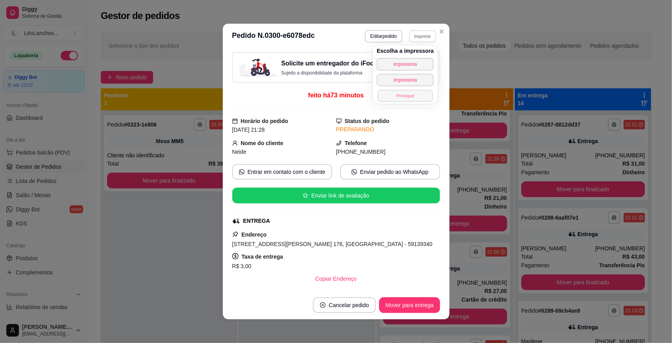
click at [416, 93] on button "Principal" at bounding box center [405, 95] width 55 height 12
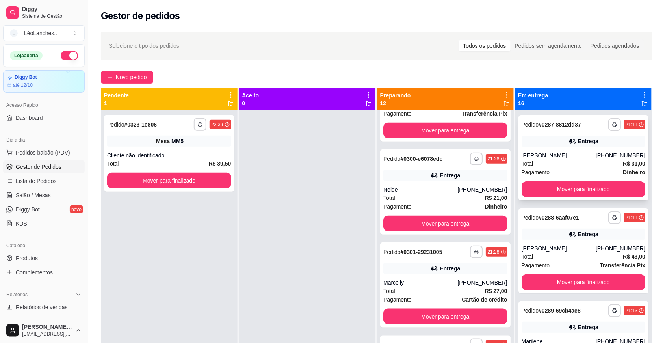
click at [558, 156] on div "[PERSON_NAME]" at bounding box center [558, 155] width 74 height 8
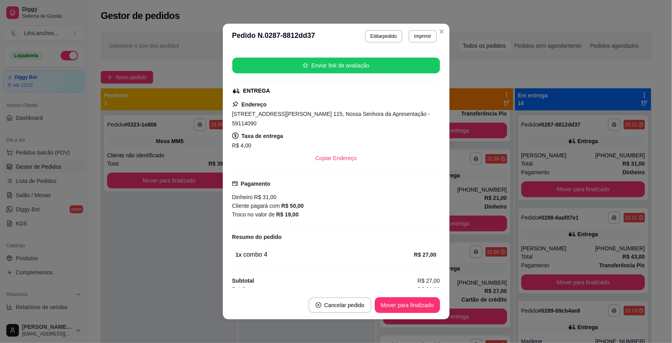
scroll to position [1, 0]
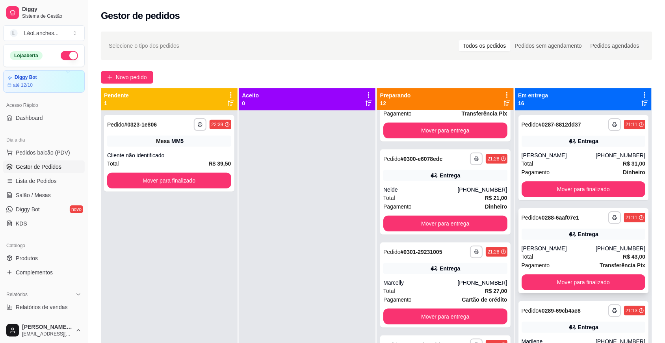
click at [560, 262] on div "Pagamento Transferência Pix" at bounding box center [583, 265] width 124 height 9
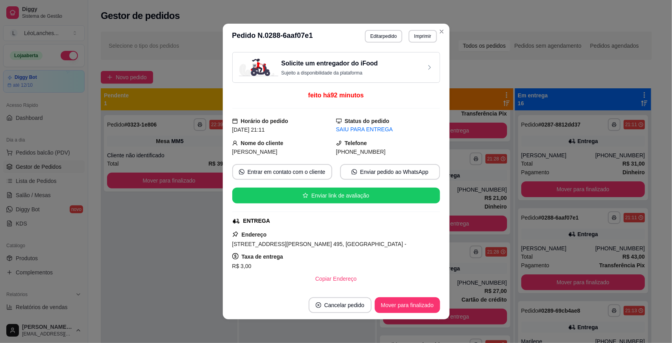
scroll to position [137, 0]
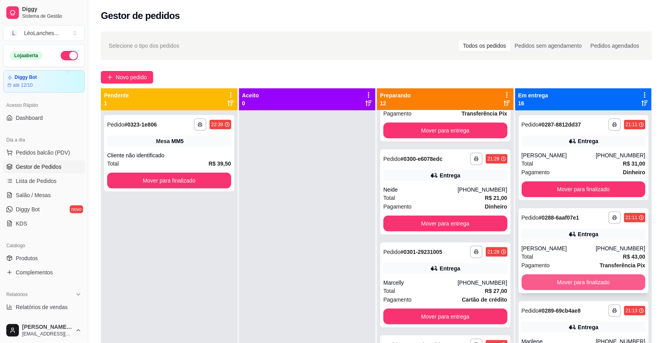
click at [568, 286] on button "Mover para finalizado" at bounding box center [583, 282] width 124 height 16
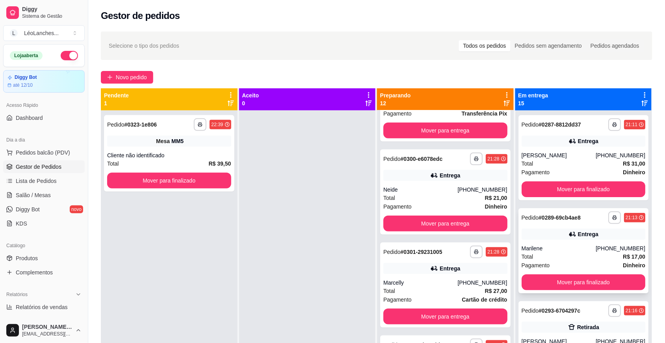
click at [566, 259] on div "Total R$ 17,00" at bounding box center [583, 256] width 124 height 9
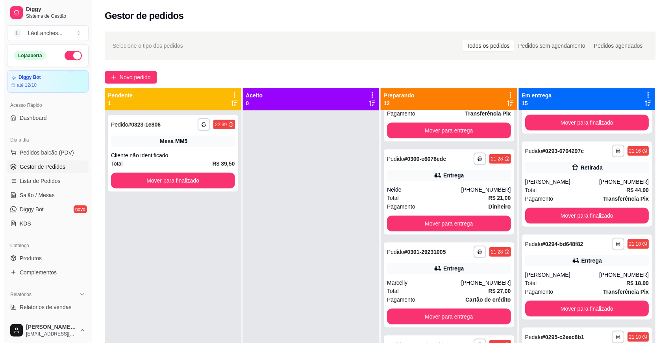
scroll to position [213, 0]
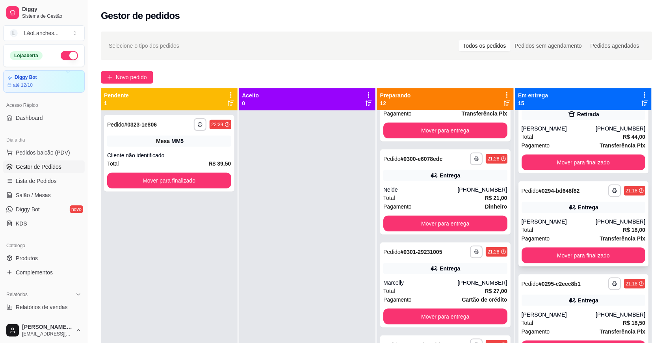
click at [633, 219] on div "**********" at bounding box center [583, 223] width 130 height 85
click at [580, 233] on div "Total R$ 18,00" at bounding box center [583, 229] width 124 height 9
click at [560, 230] on div "Total R$ 18,00" at bounding box center [583, 229] width 124 height 9
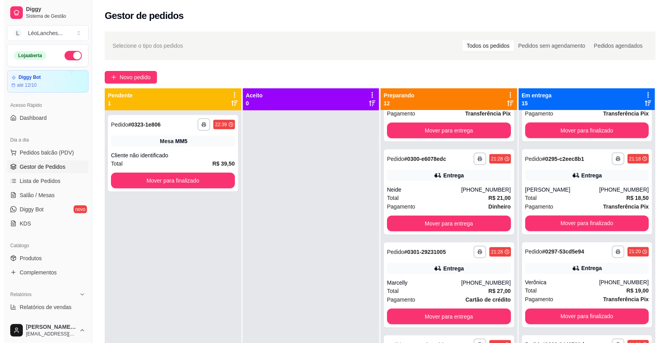
scroll to position [343, 0]
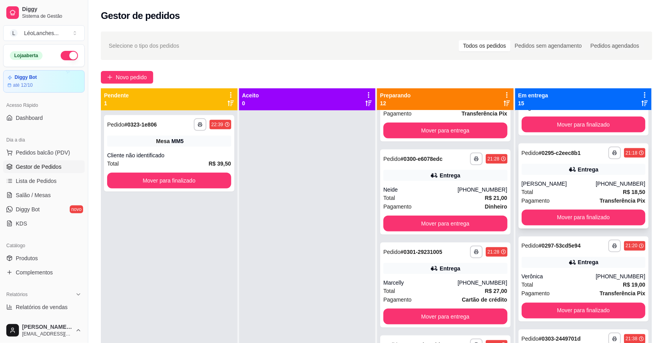
click at [570, 195] on div "Total R$ 18,50" at bounding box center [583, 191] width 124 height 9
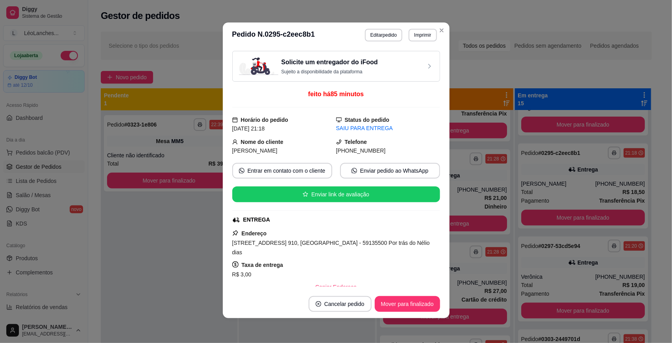
scroll to position [162, 0]
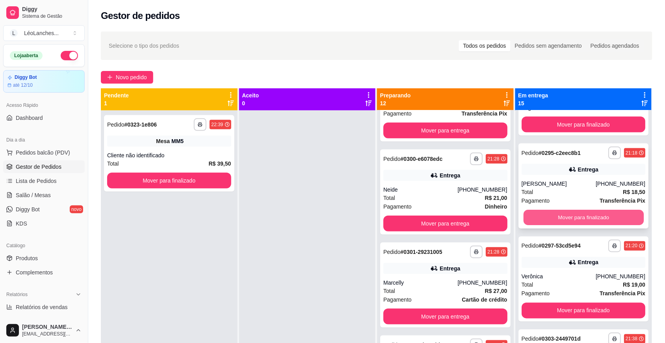
click at [582, 221] on button "Mover para finalizado" at bounding box center [583, 217] width 120 height 15
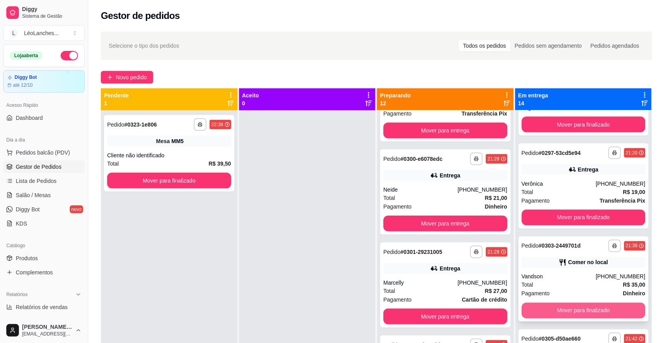
click at [573, 312] on button "Mover para finalizado" at bounding box center [583, 310] width 124 height 16
click at [584, 308] on button "Mover para finalizado" at bounding box center [583, 310] width 124 height 16
click at [566, 288] on div "Total R$ 18,00" at bounding box center [583, 284] width 124 height 9
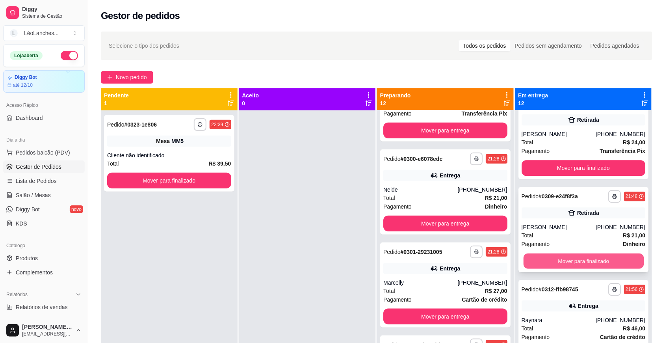
click at [572, 256] on button "Mover para finalizado" at bounding box center [583, 260] width 120 height 15
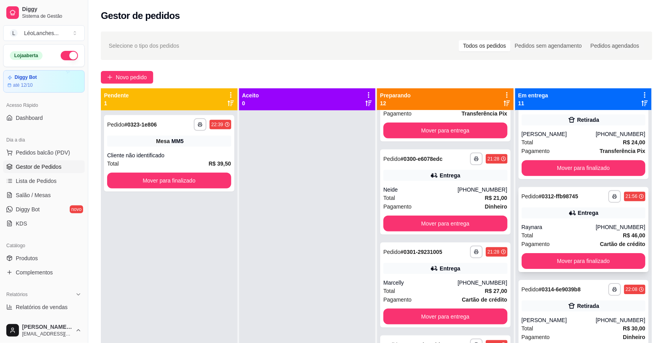
click at [564, 239] on div "Pagamento Cartão de crédito" at bounding box center [583, 243] width 124 height 9
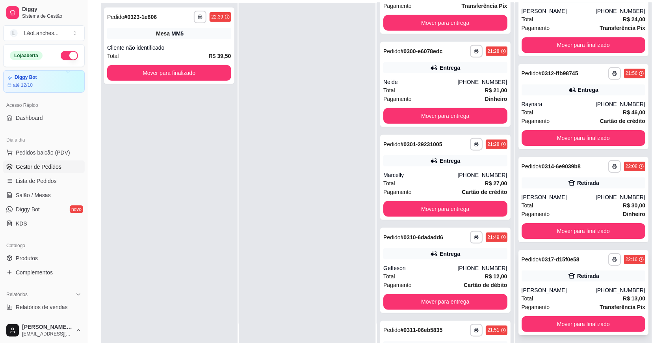
scroll to position [120, 0]
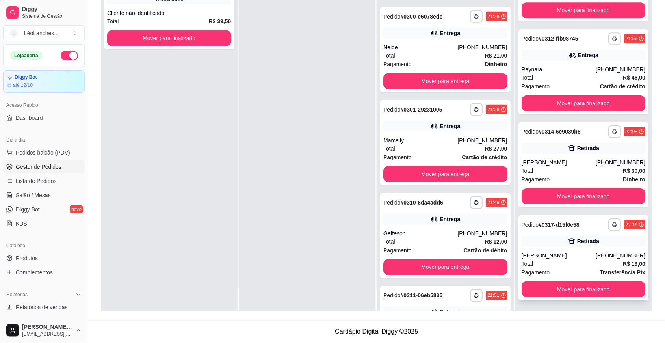
click at [560, 263] on div "Total R$ 13,00" at bounding box center [583, 263] width 124 height 9
click at [570, 288] on button "Mover para finalizado" at bounding box center [583, 289] width 124 height 16
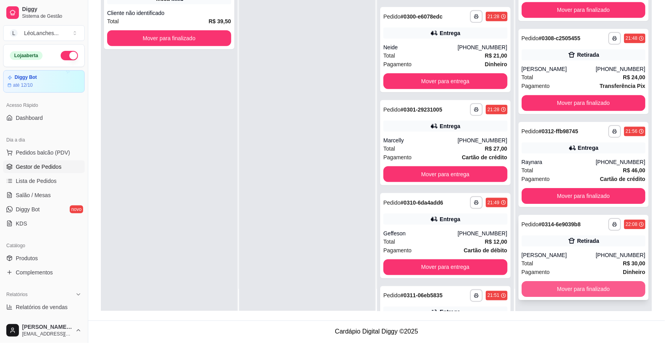
scroll to position [594, 0]
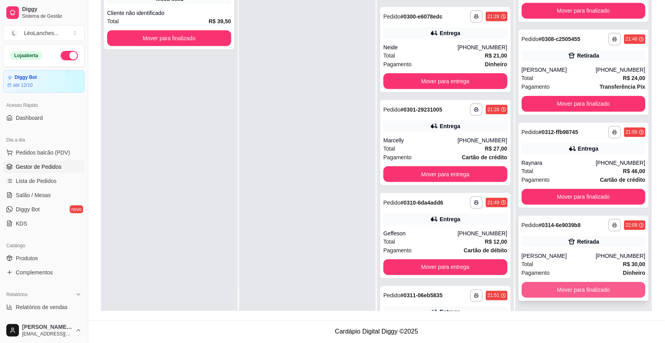
click at [570, 286] on button "Mover para finalizado" at bounding box center [583, 290] width 124 height 16
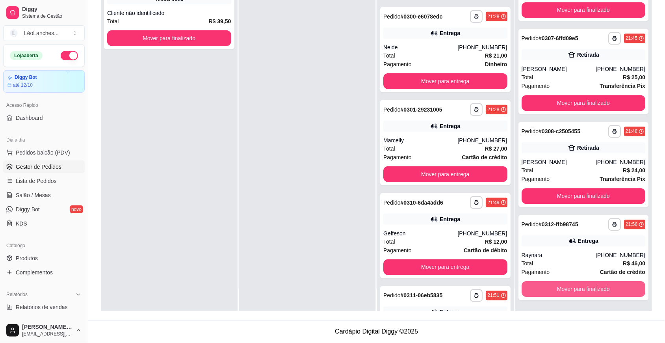
scroll to position [501, 0]
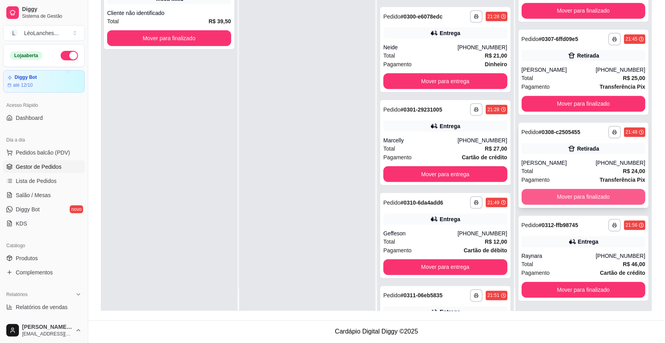
click at [578, 197] on button "Mover para finalizado" at bounding box center [583, 197] width 124 height 16
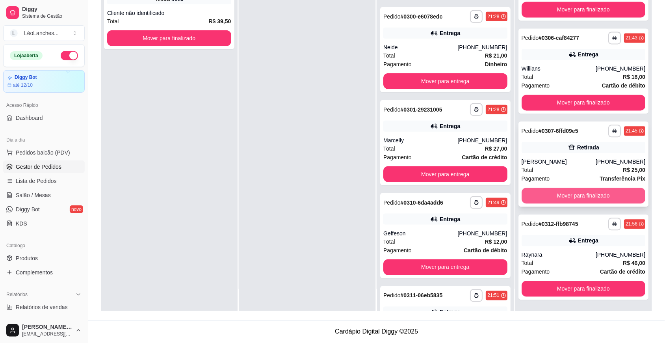
scroll to position [408, 0]
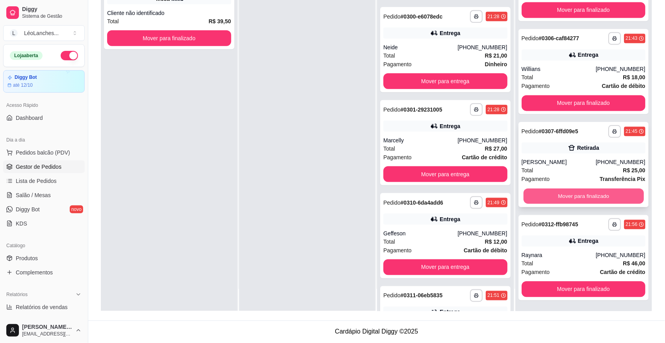
click at [577, 197] on button "Mover para finalizado" at bounding box center [583, 196] width 120 height 15
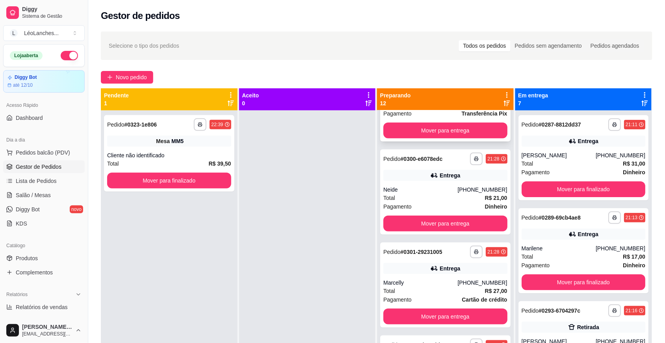
scroll to position [0, 0]
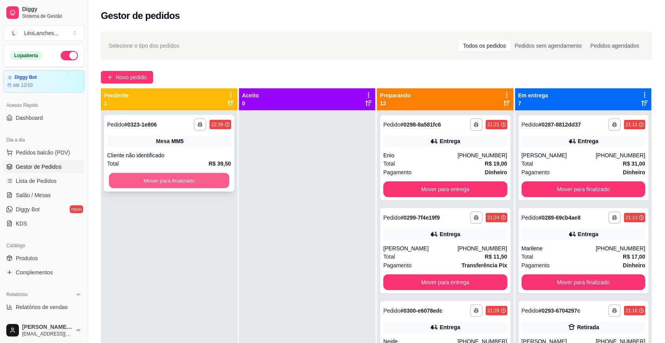
click at [210, 176] on button "Mover para finalizado" at bounding box center [169, 180] width 120 height 15
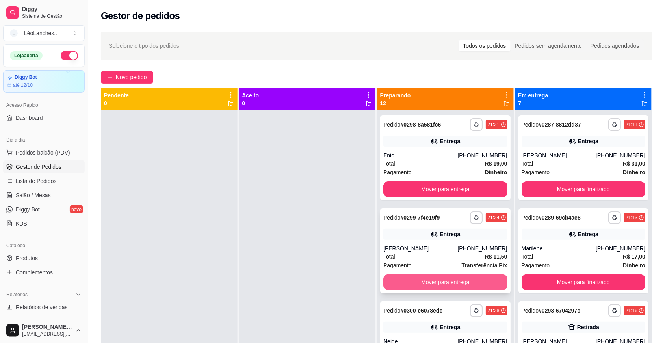
click at [445, 280] on button "Mover para entrega" at bounding box center [445, 282] width 124 height 16
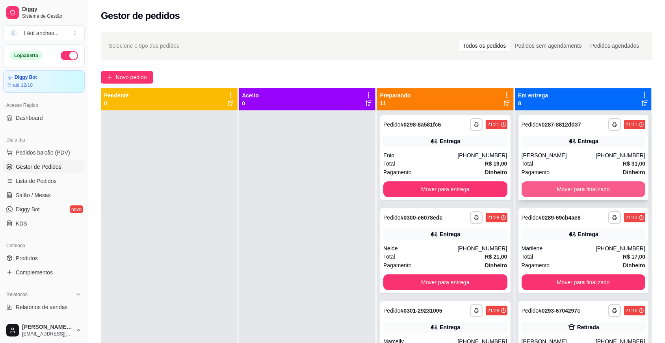
click at [605, 189] on button "Mover para finalizado" at bounding box center [583, 189] width 124 height 16
click at [605, 188] on button "Mover para finalizado" at bounding box center [583, 189] width 124 height 16
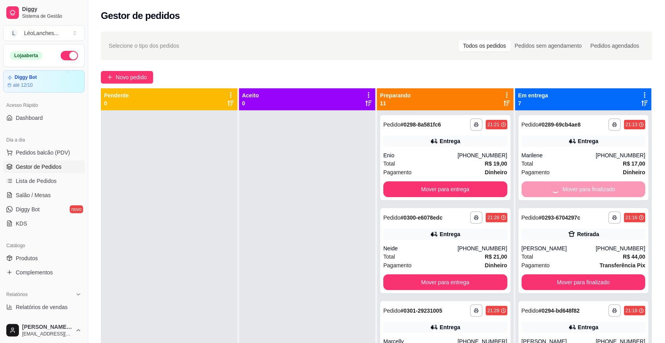
click at [605, 274] on button "Mover para finalizado" at bounding box center [583, 282] width 124 height 16
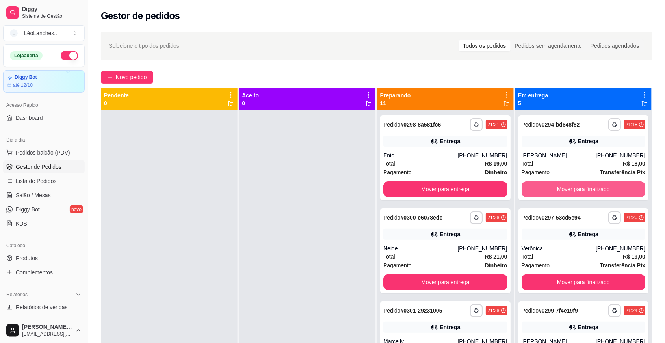
click at [605, 188] on button "Mover para finalizado" at bounding box center [583, 189] width 124 height 16
click at [605, 188] on button "Mover para finalizado" at bounding box center [583, 189] width 120 height 15
click at [605, 188] on button "Mover para finalizado" at bounding box center [583, 189] width 124 height 16
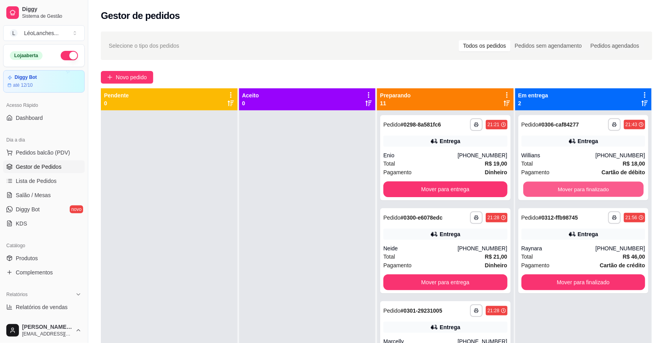
click at [605, 188] on button "Mover para finalizado" at bounding box center [583, 189] width 120 height 15
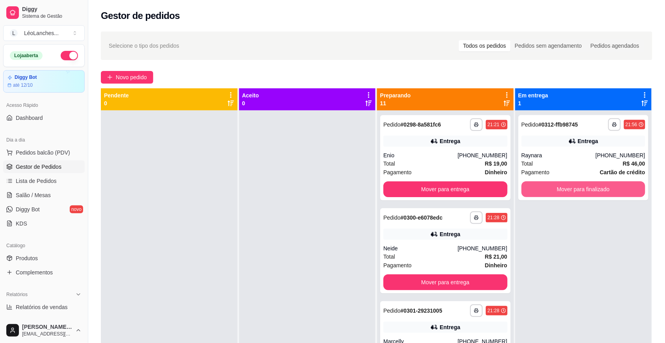
click at [605, 188] on button "Mover para finalizado" at bounding box center [583, 189] width 124 height 16
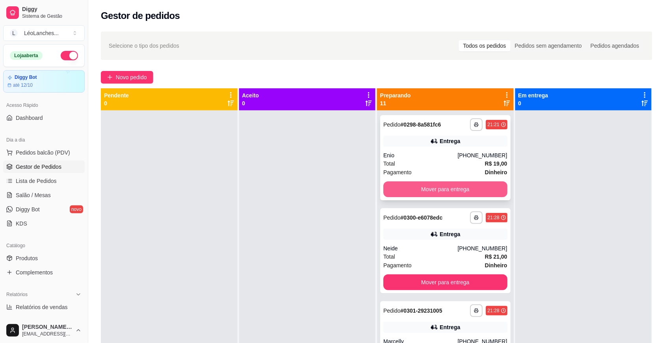
click at [434, 188] on button "Mover para entrega" at bounding box center [445, 189] width 124 height 16
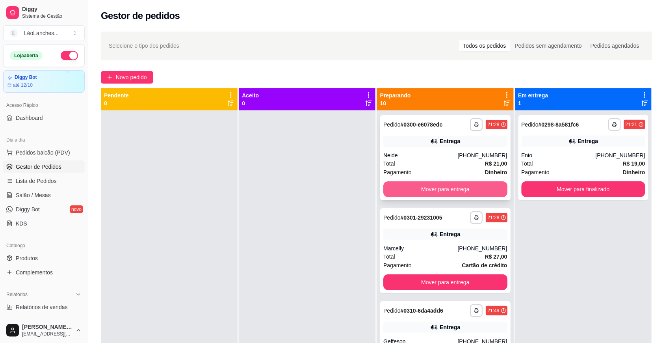
click at [446, 193] on button "Mover para entrega" at bounding box center [445, 189] width 124 height 16
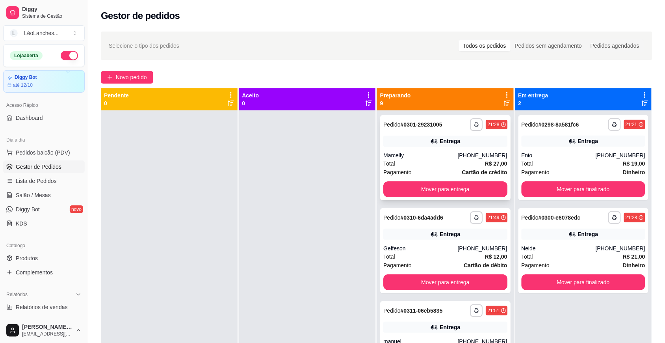
click at [442, 163] on div "Total R$ 27,00" at bounding box center [445, 163] width 124 height 9
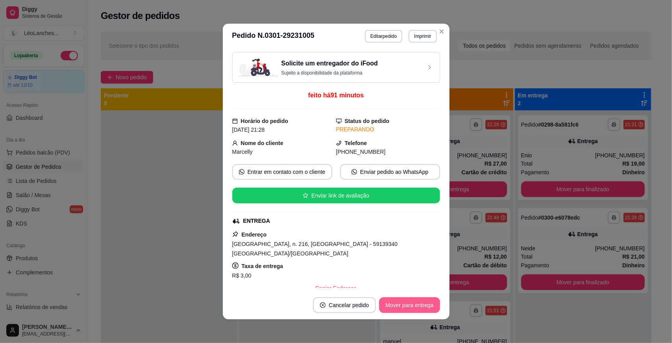
click at [428, 300] on button "Mover para entrega" at bounding box center [409, 305] width 61 height 16
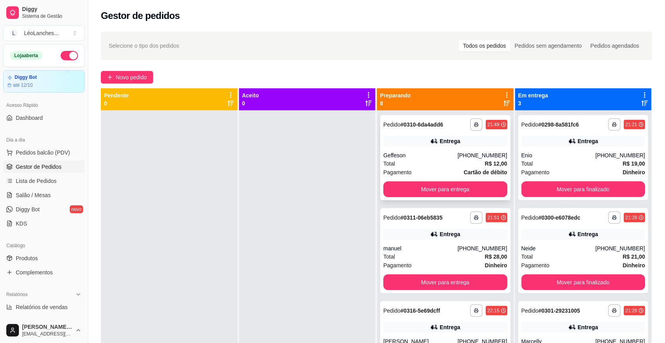
click at [426, 170] on div "Pagamento Cartão de débito" at bounding box center [445, 172] width 124 height 9
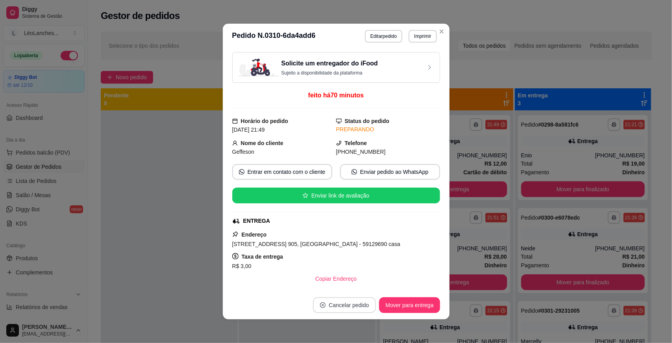
click at [357, 306] on button "Cancelar pedido" at bounding box center [344, 305] width 63 height 16
click at [361, 285] on button "Sim" at bounding box center [363, 285] width 31 height 15
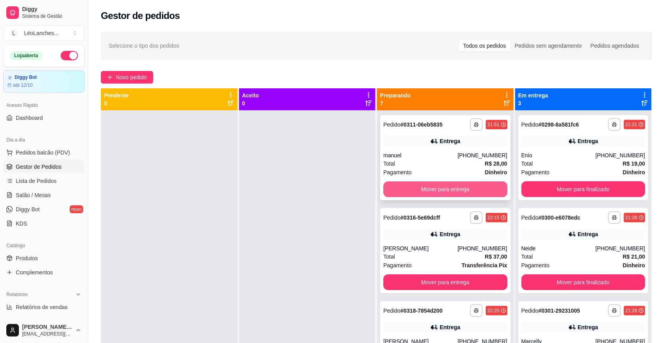
click at [416, 188] on button "Mover para entrega" at bounding box center [445, 189] width 124 height 16
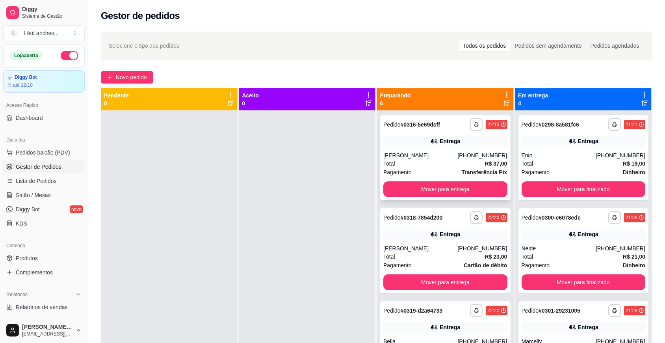
click at [430, 161] on div "Total R$ 37,00" at bounding box center [445, 163] width 124 height 9
click at [577, 188] on button "Mover para finalizado" at bounding box center [583, 189] width 120 height 15
click at [576, 189] on button "Mover para finalizado" at bounding box center [583, 189] width 124 height 16
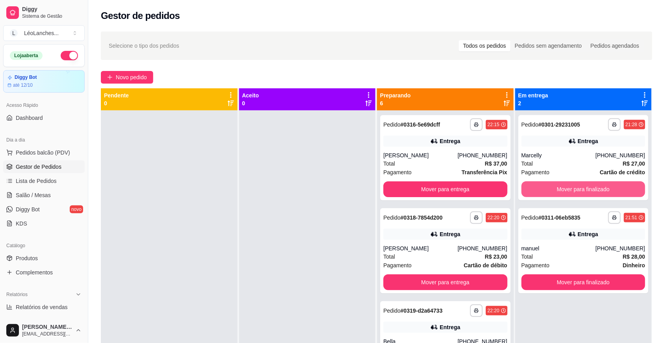
click at [576, 189] on button "Mover para finalizado" at bounding box center [583, 189] width 124 height 16
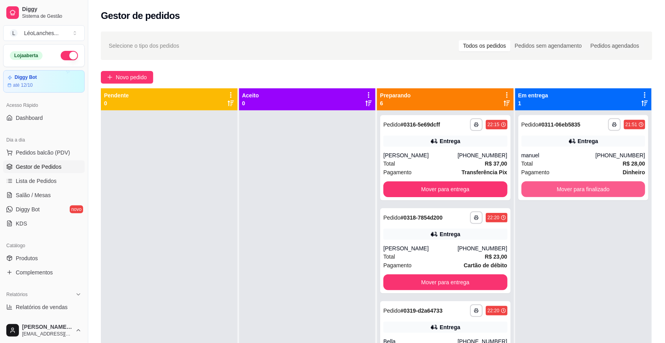
click at [576, 189] on button "Mover para finalizado" at bounding box center [583, 189] width 124 height 16
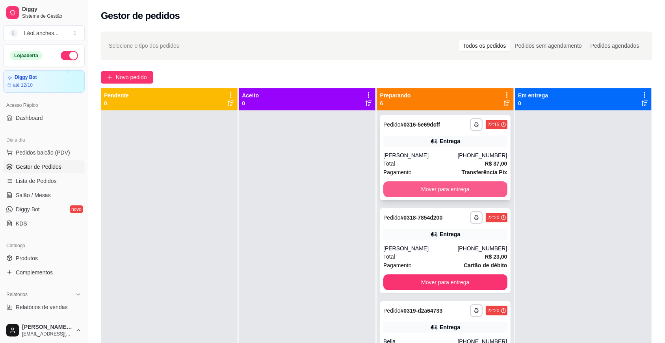
click at [429, 190] on button "Mover para entrega" at bounding box center [445, 189] width 124 height 16
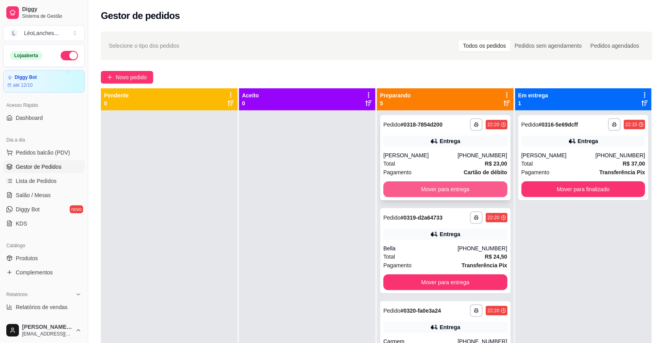
click at [432, 189] on button "Mover para entrega" at bounding box center [445, 189] width 124 height 16
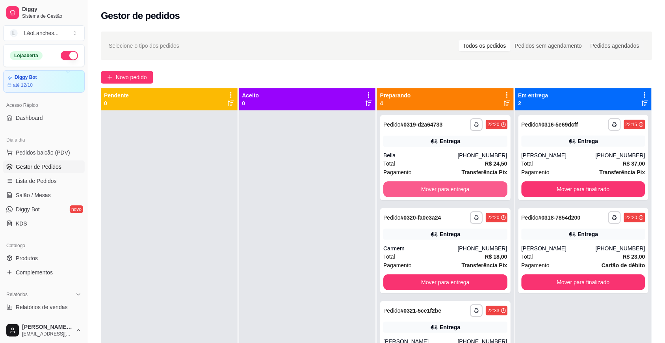
click at [432, 189] on button "Mover para entrega" at bounding box center [445, 189] width 124 height 16
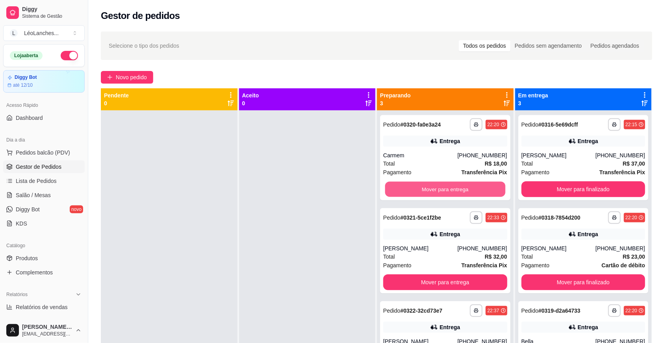
click at [434, 187] on button "Mover para entrega" at bounding box center [445, 189] width 120 height 15
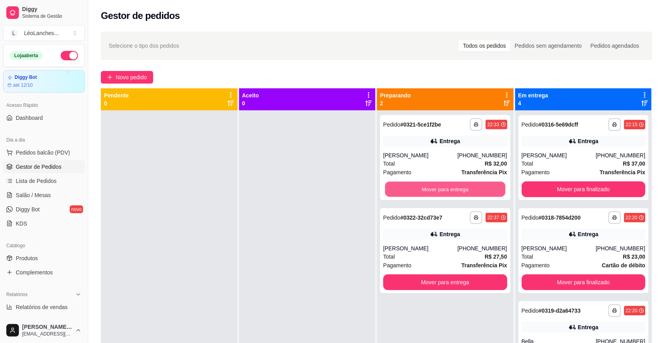
click at [434, 187] on button "Mover para entrega" at bounding box center [445, 189] width 120 height 15
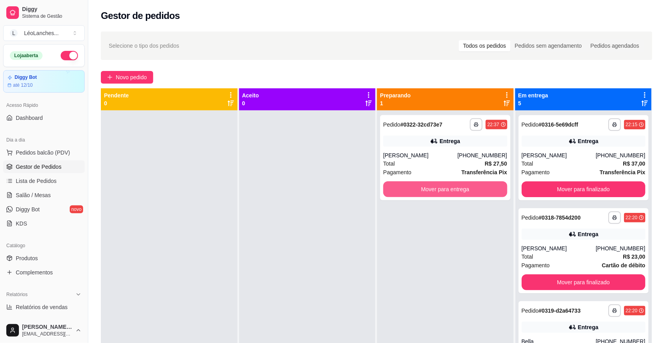
click at [434, 187] on button "Mover para entrega" at bounding box center [445, 189] width 124 height 16
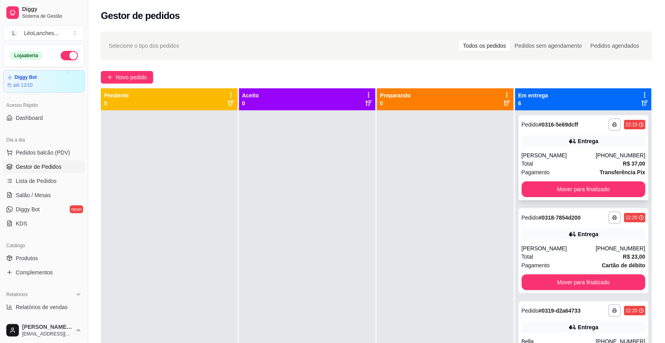
click at [562, 173] on div "Pagamento Transferência Pix" at bounding box center [583, 172] width 124 height 9
click at [572, 262] on div "Pagamento Cartão de débito" at bounding box center [583, 265] width 124 height 9
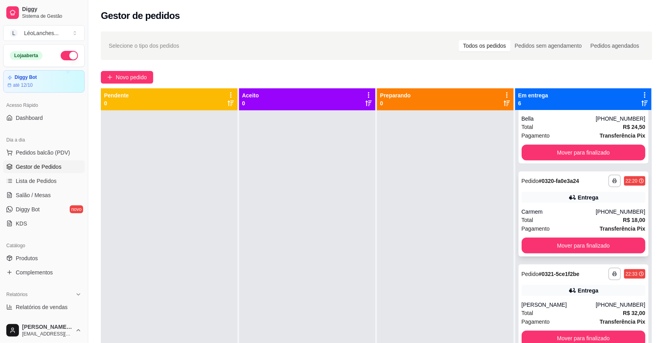
click at [562, 229] on div "Pagamento Transferência Pix" at bounding box center [583, 228] width 124 height 9
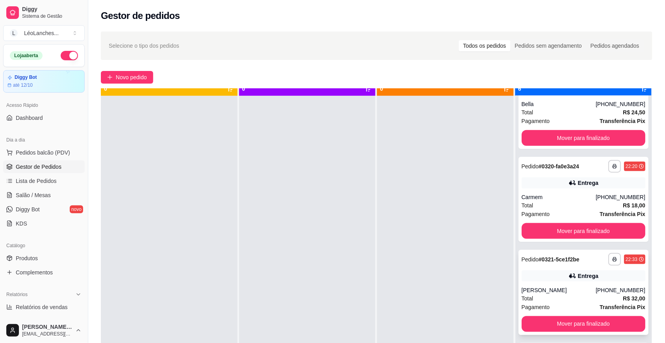
scroll to position [22, 0]
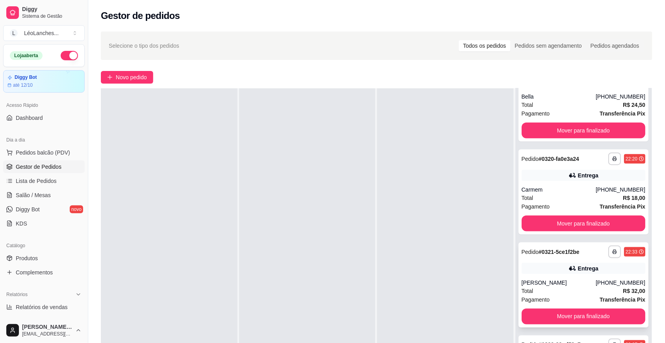
click at [564, 280] on div "[PERSON_NAME]" at bounding box center [558, 282] width 74 height 8
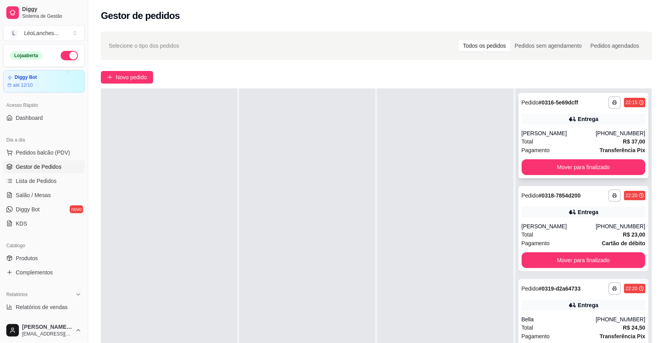
click at [552, 143] on div "Total R$ 37,00" at bounding box center [583, 141] width 124 height 9
click at [575, 238] on div "Total R$ 23,00" at bounding box center [583, 234] width 124 height 9
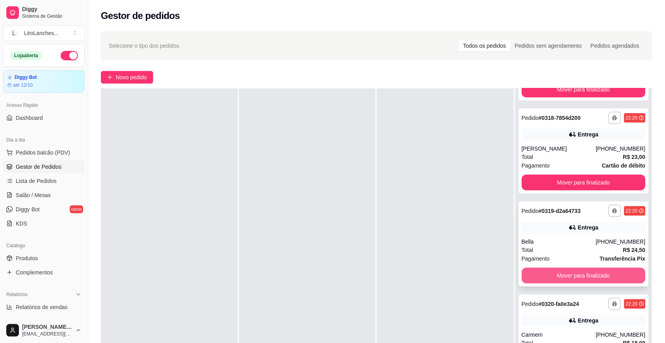
scroll to position [79, 0]
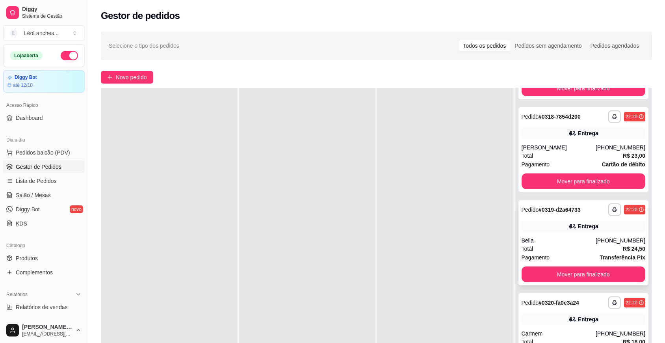
click at [551, 244] on div "Total R$ 24,50" at bounding box center [583, 248] width 124 height 9
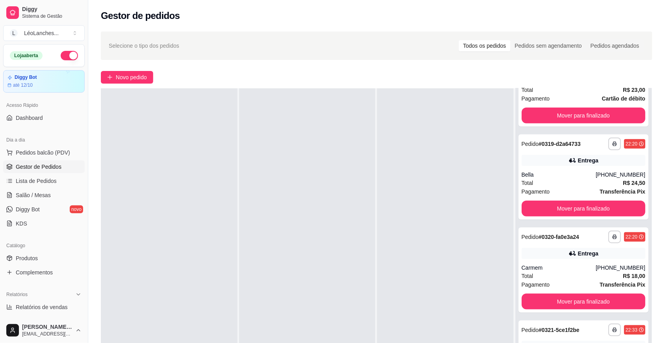
scroll to position [162, 0]
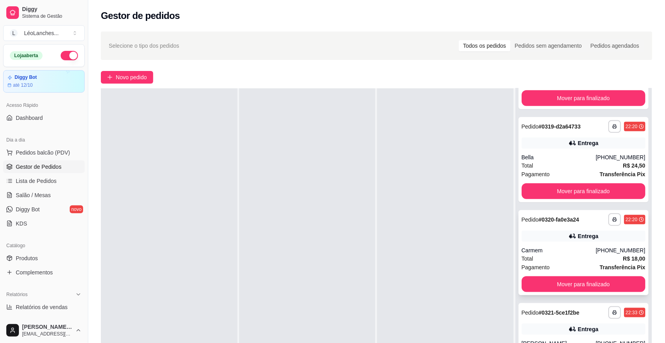
click at [567, 263] on div "Pagamento Transferência Pix" at bounding box center [583, 267] width 124 height 9
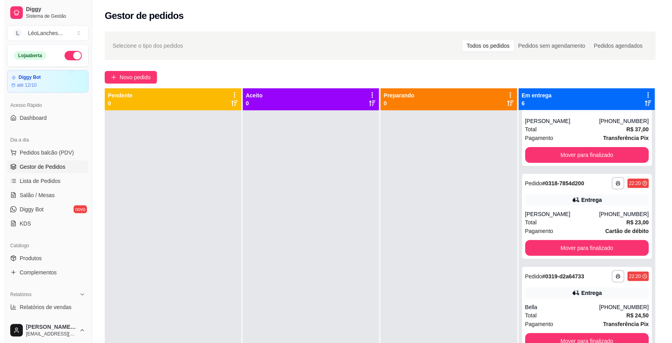
scroll to position [35, 0]
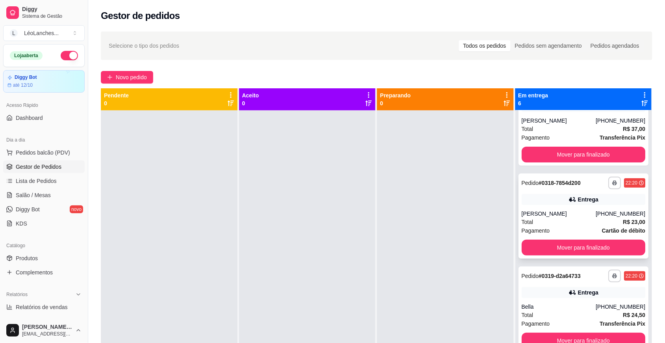
click at [563, 218] on div "Total R$ 23,00" at bounding box center [583, 221] width 124 height 9
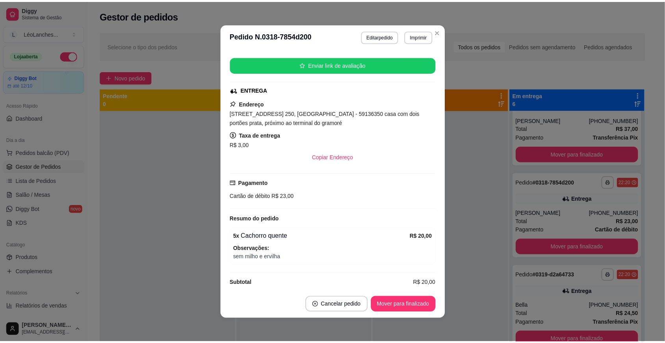
scroll to position [142, 0]
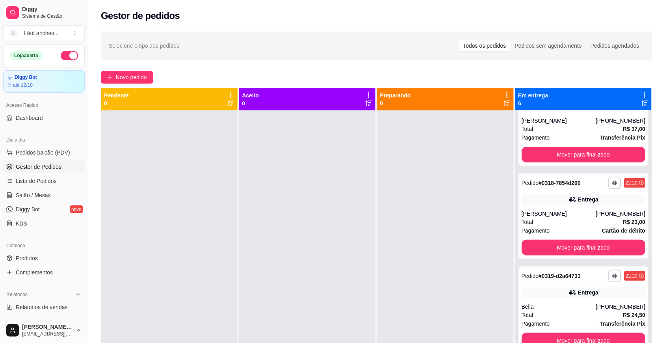
click at [554, 306] on div "Bella" at bounding box center [558, 306] width 74 height 8
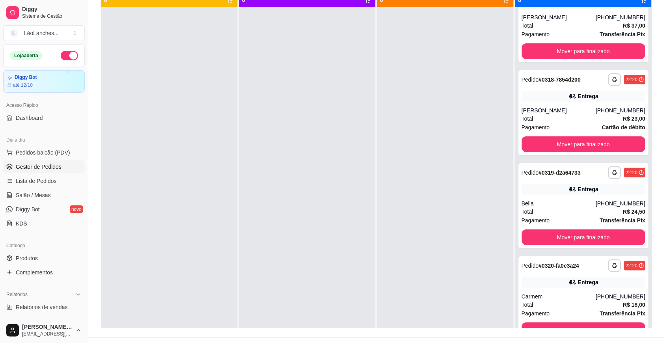
scroll to position [105, 0]
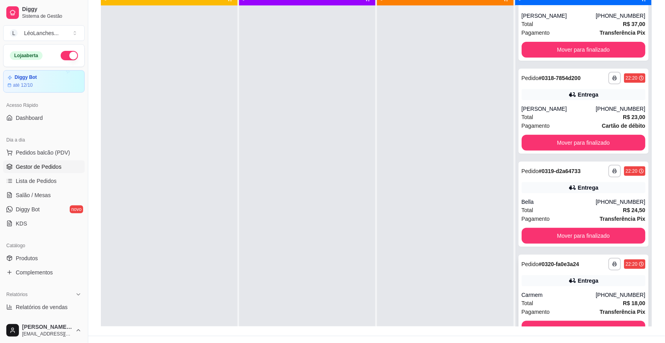
click at [559, 302] on div "Total R$ 18,00" at bounding box center [583, 303] width 124 height 9
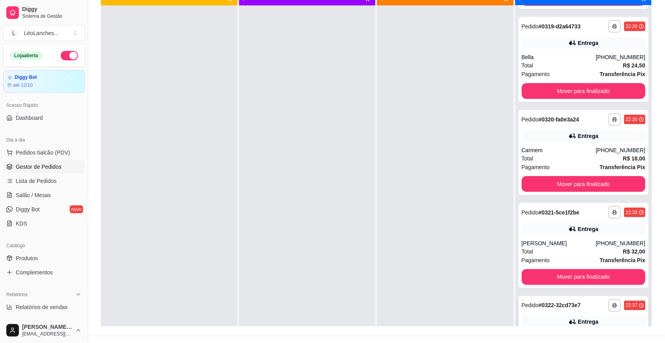
scroll to position [180, 0]
click at [564, 250] on div "Total R$ 32,00" at bounding box center [583, 251] width 124 height 9
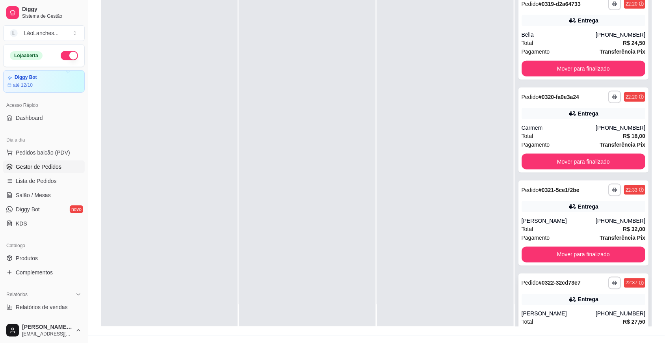
click at [570, 306] on div "**********" at bounding box center [583, 315] width 130 height 85
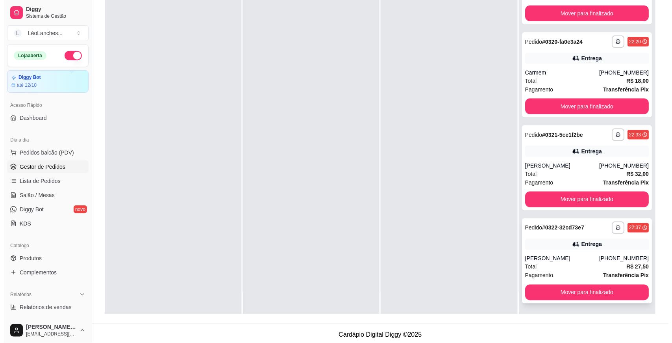
scroll to position [120, 0]
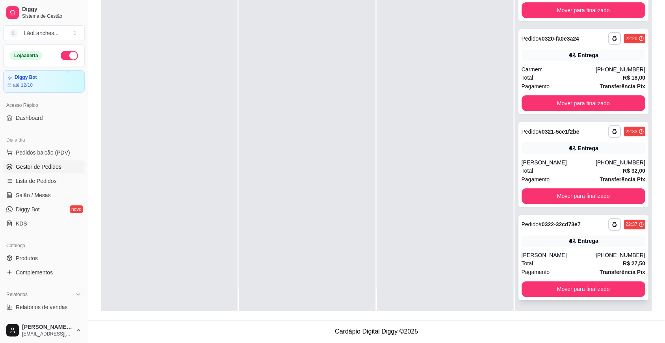
click at [576, 267] on div "Total R$ 27,50" at bounding box center [583, 263] width 124 height 9
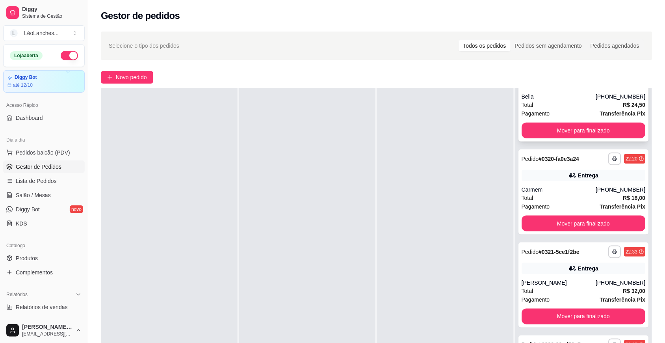
scroll to position [0, 0]
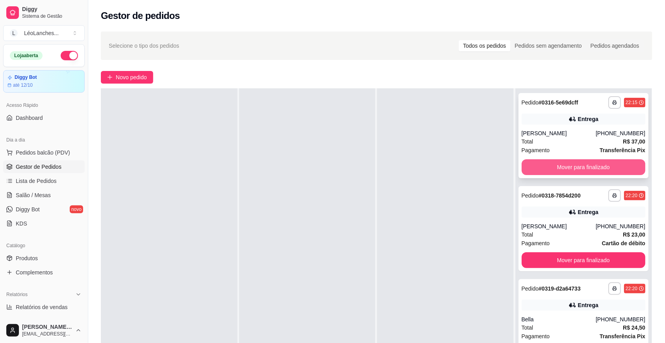
click at [603, 166] on button "Mover para finalizado" at bounding box center [583, 167] width 124 height 16
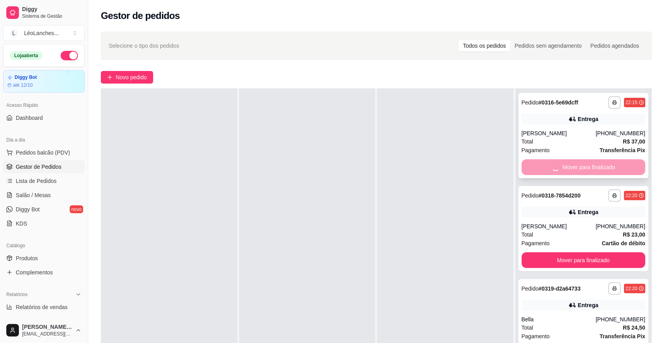
click at [603, 166] on div "Mover para finalizado" at bounding box center [583, 167] width 124 height 16
click at [603, 166] on button "Mover para finalizado" at bounding box center [583, 167] width 120 height 15
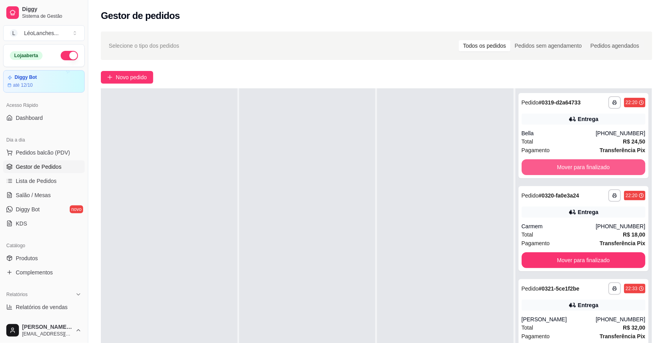
click at [603, 166] on button "Mover para finalizado" at bounding box center [583, 167] width 124 height 16
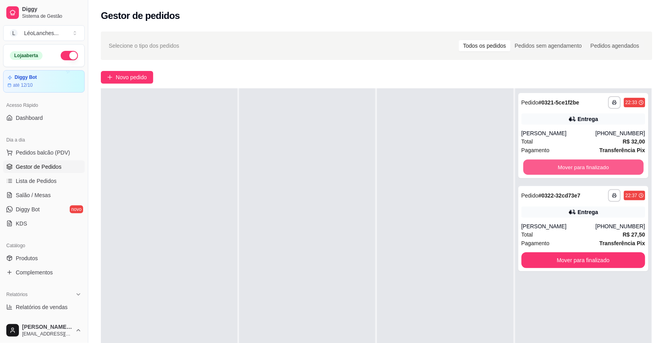
click at [603, 166] on button "Mover para finalizado" at bounding box center [583, 167] width 120 height 15
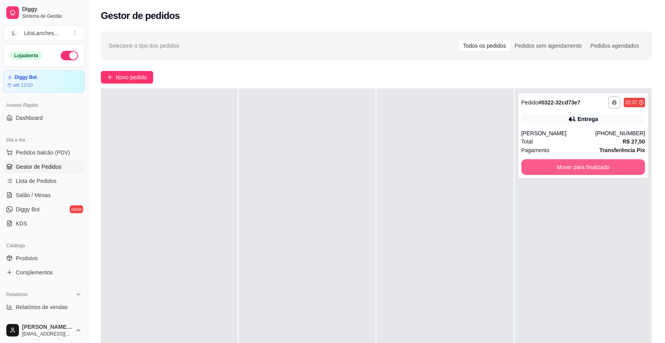
click at [603, 166] on button "Mover para finalizado" at bounding box center [583, 167] width 124 height 16
